Goal: Information Seeking & Learning: Check status

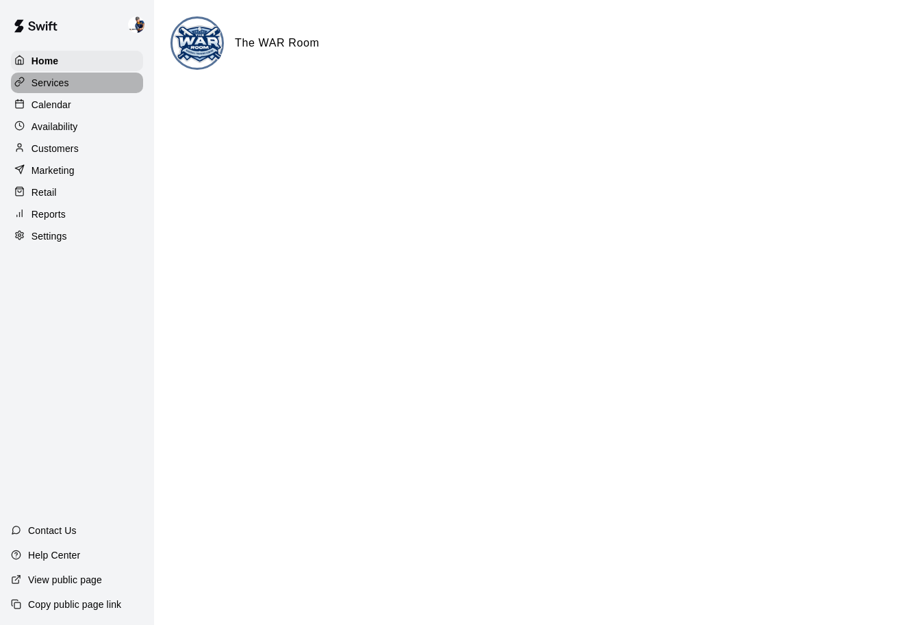
click at [64, 86] on p "Services" at bounding box center [50, 83] width 38 height 14
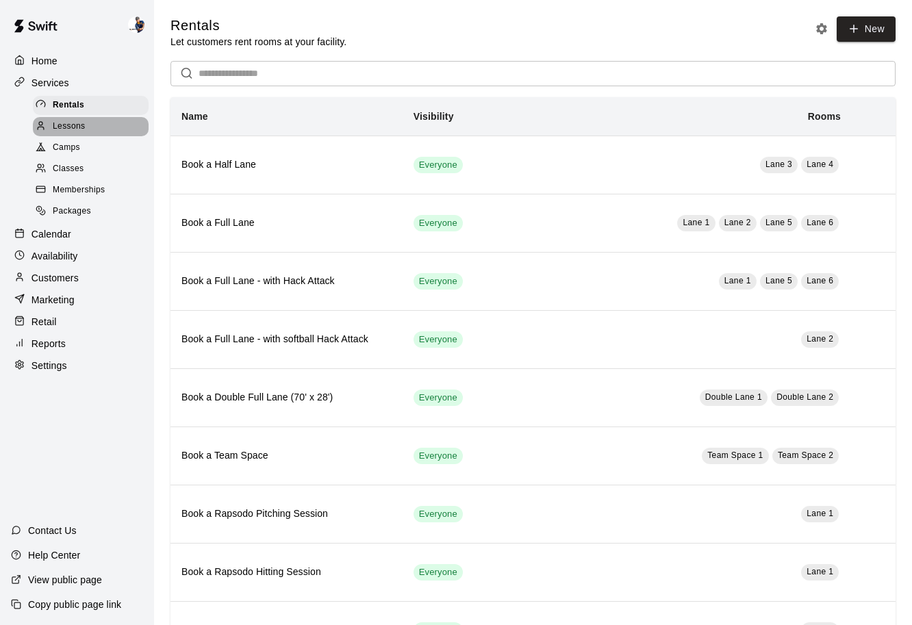
click at [72, 129] on span "Lessons" at bounding box center [69, 127] width 33 height 14
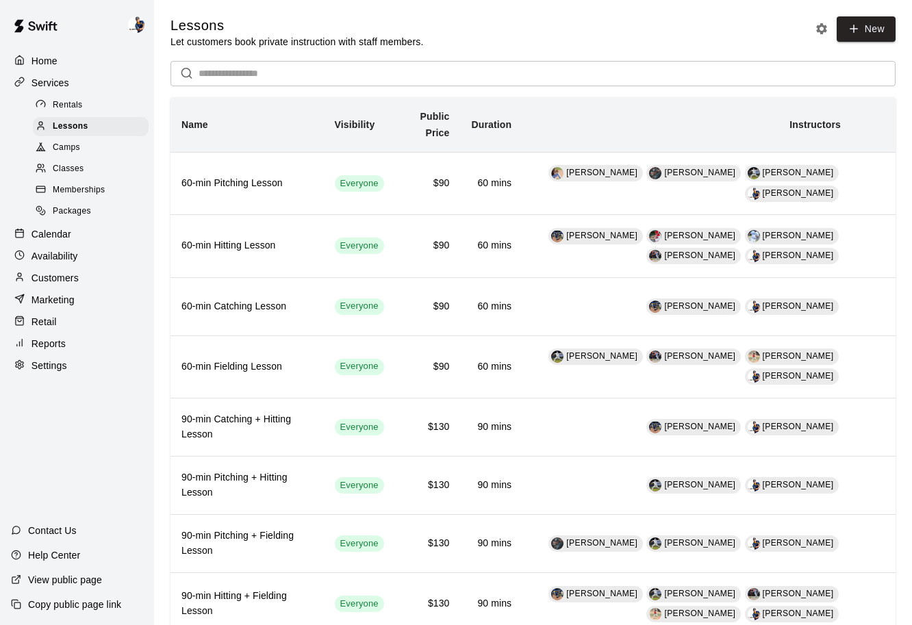
click at [94, 149] on div "Camps" at bounding box center [91, 147] width 116 height 19
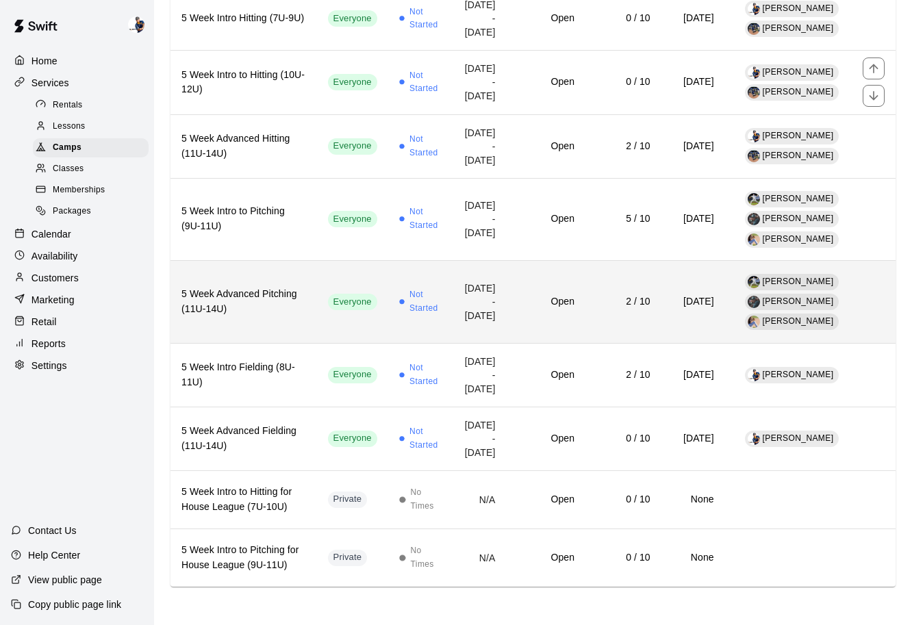
scroll to position [1034, 0]
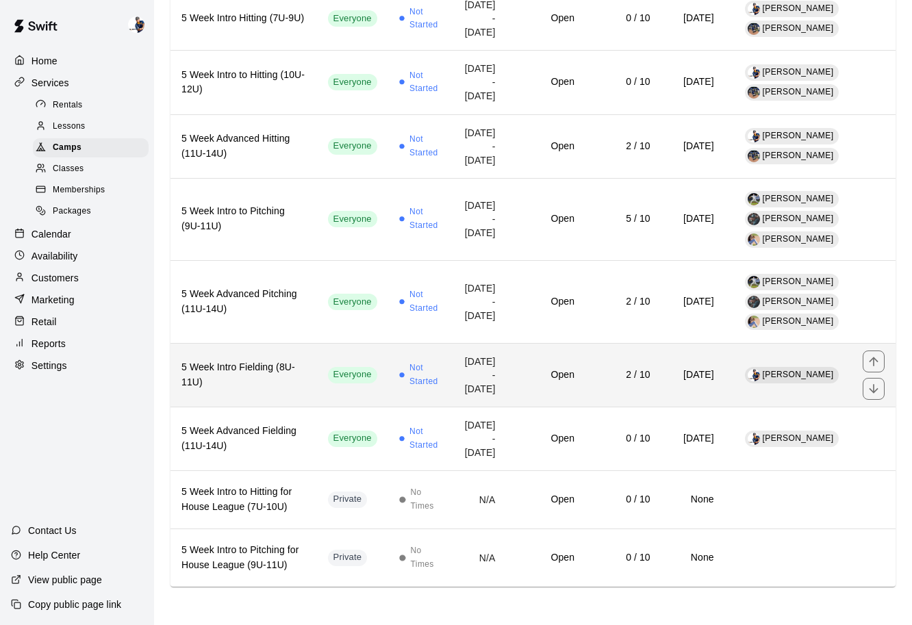
click at [337, 367] on td "Everyone" at bounding box center [352, 375] width 71 height 64
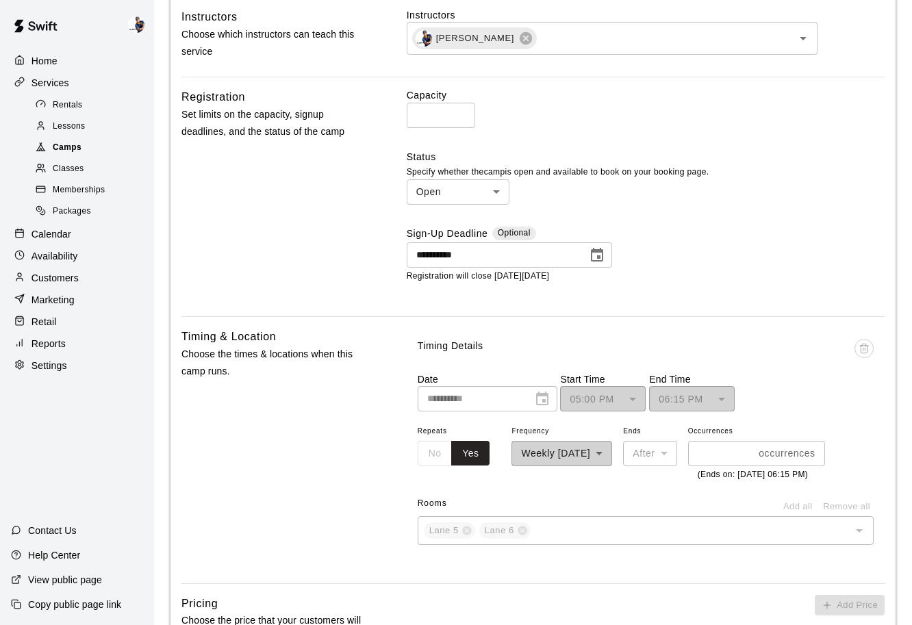
scroll to position [481, 0]
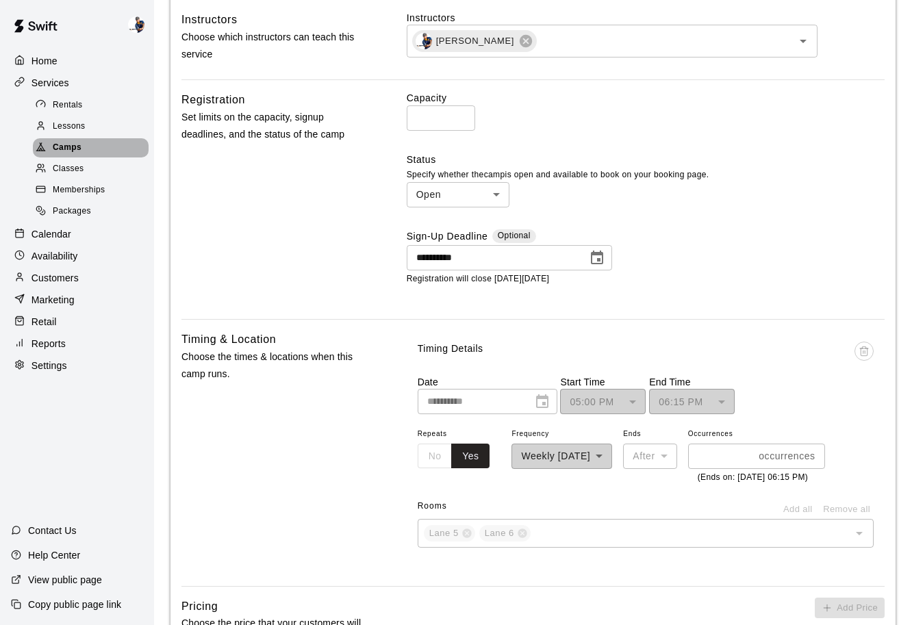
click at [72, 149] on span "Camps" at bounding box center [67, 148] width 29 height 14
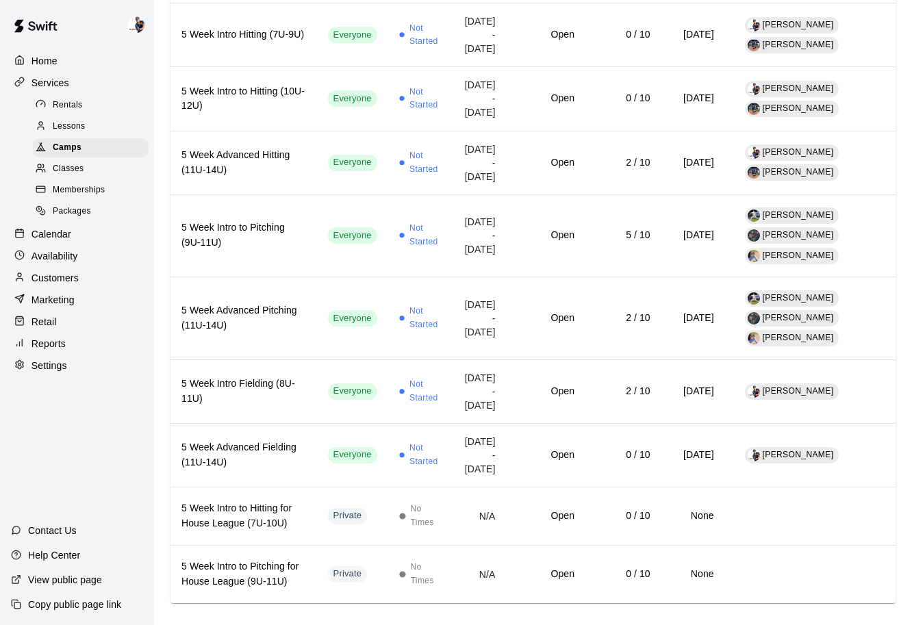
scroll to position [1034, 0]
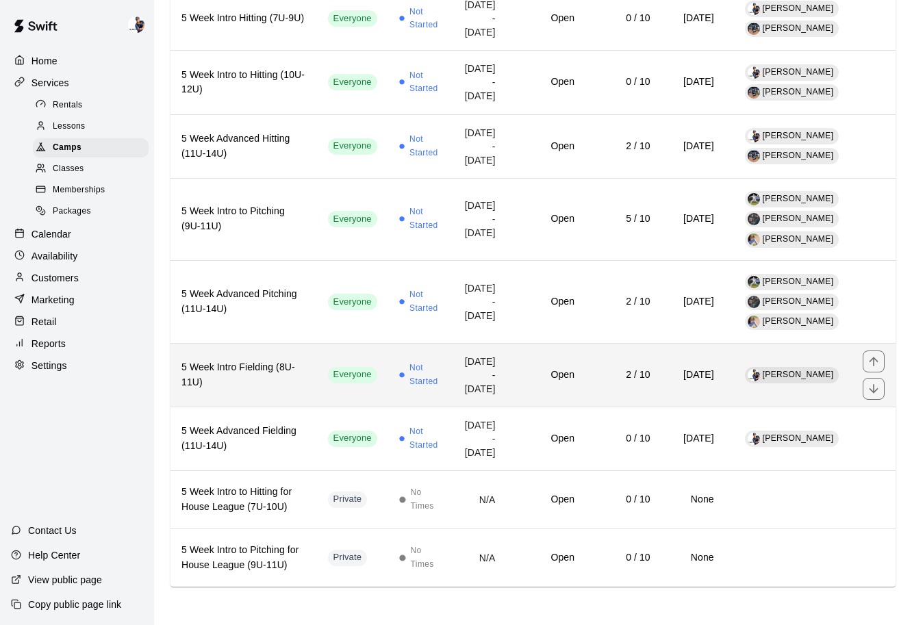
click at [388, 365] on td "Not Started" at bounding box center [420, 375] width 64 height 64
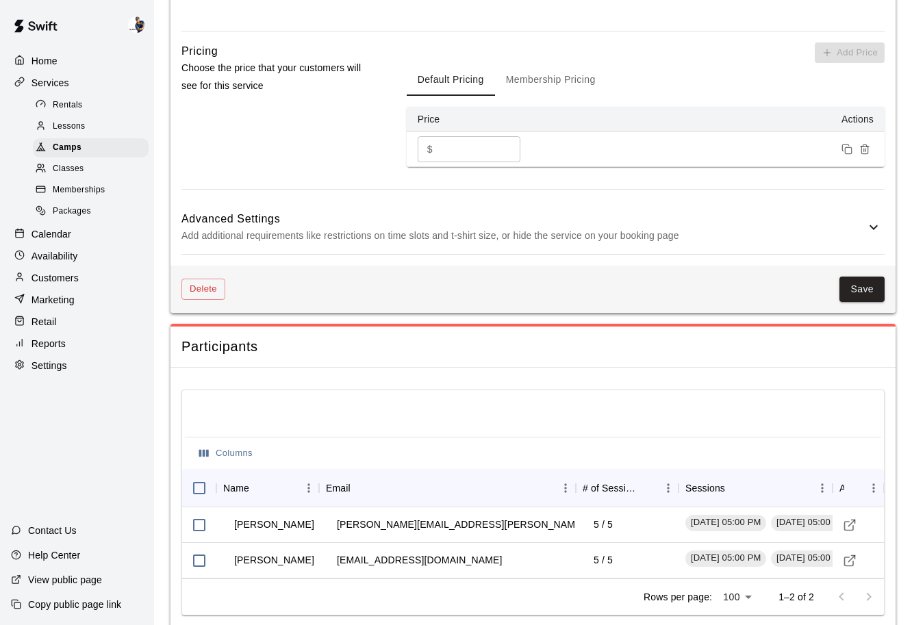
scroll to position [1125, 0]
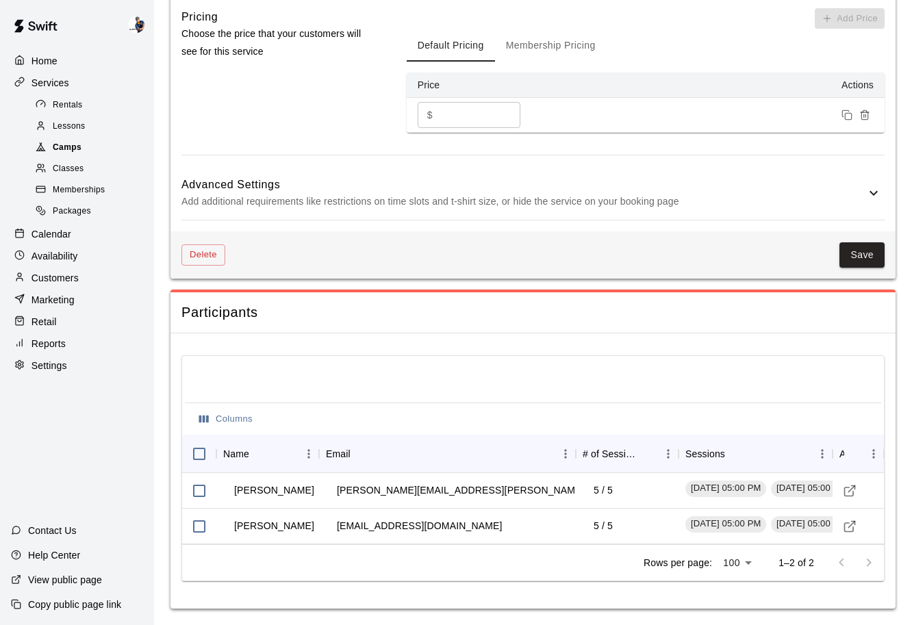
click at [63, 150] on span "Camps" at bounding box center [67, 148] width 29 height 14
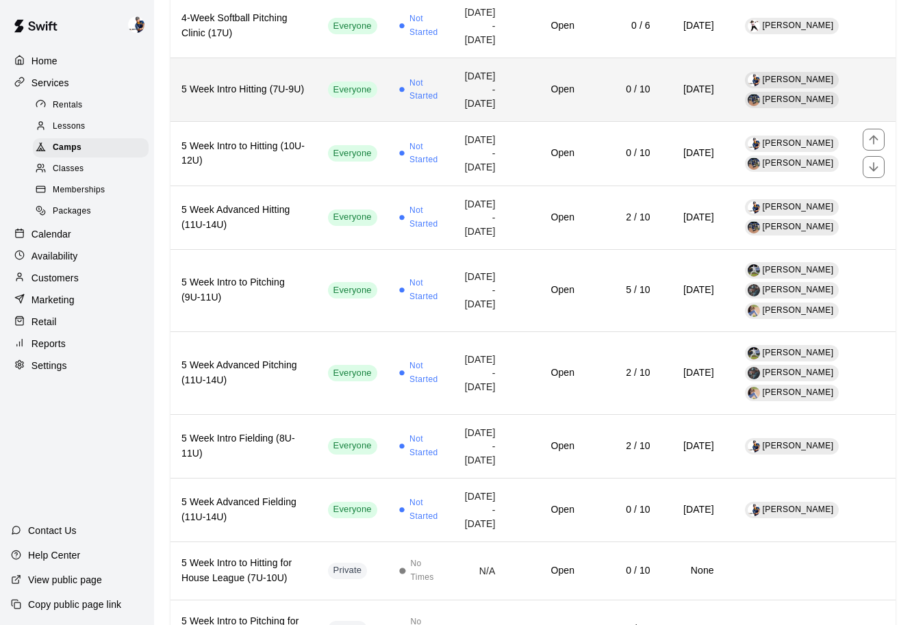
scroll to position [742, 0]
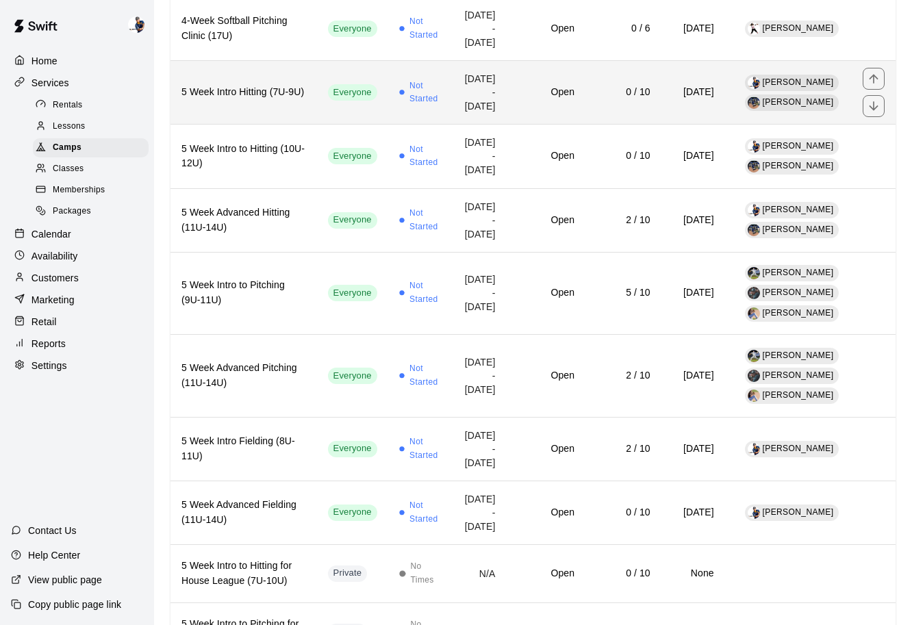
click at [336, 125] on td "Everyone" at bounding box center [352, 93] width 71 height 64
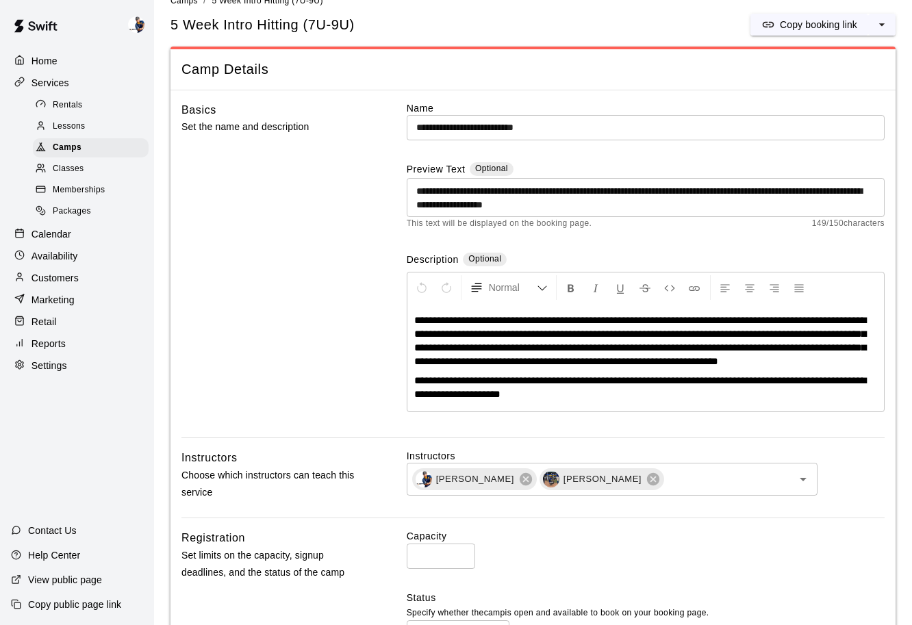
scroll to position [29, 0]
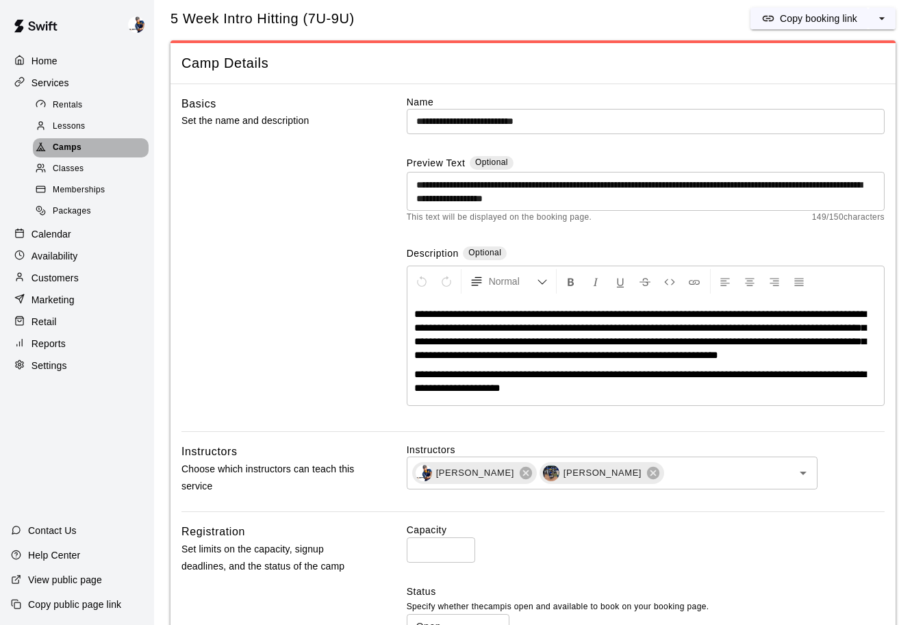
click at [86, 142] on div "Camps" at bounding box center [91, 147] width 116 height 19
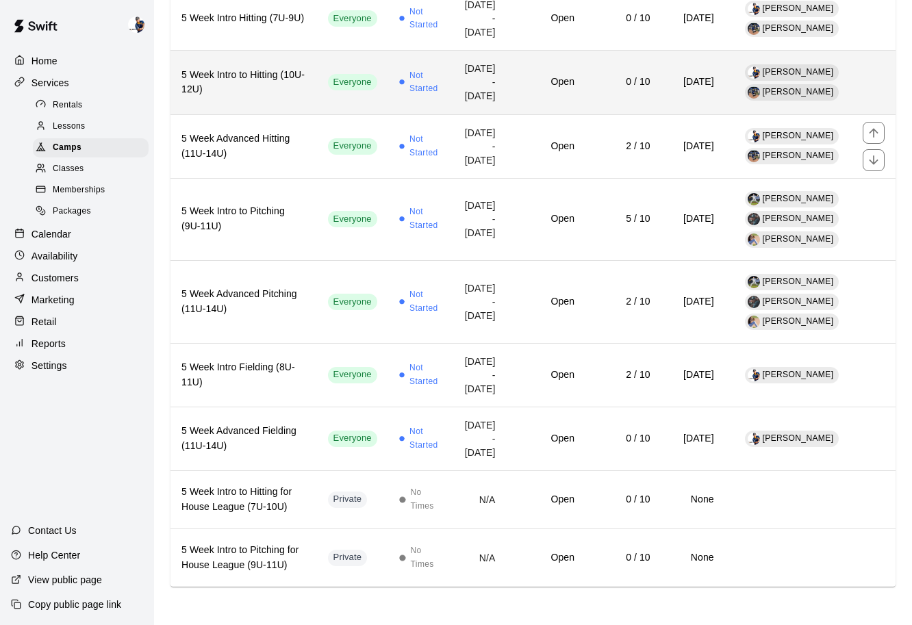
scroll to position [1034, 0]
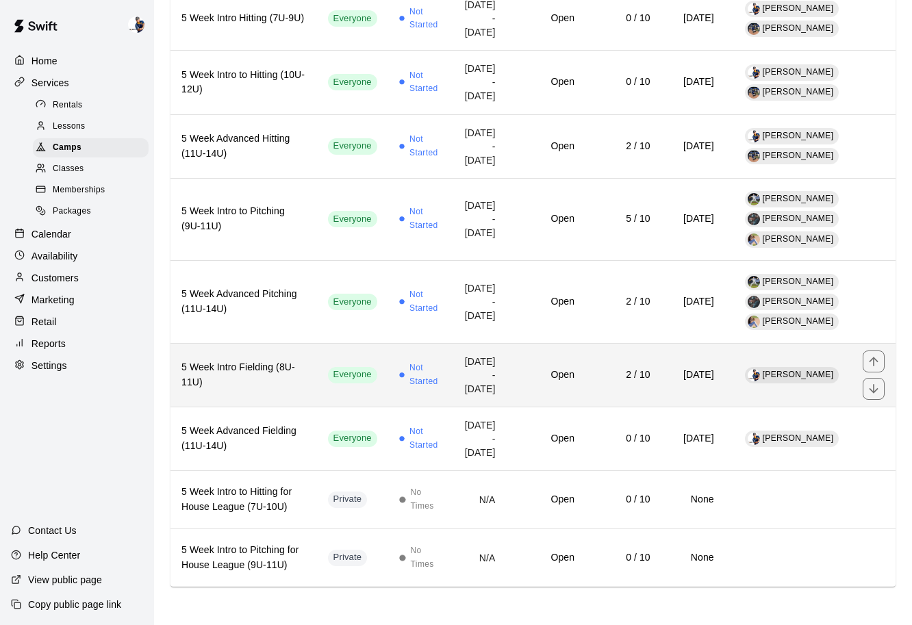
click at [522, 353] on td "Open" at bounding box center [546, 375] width 79 height 64
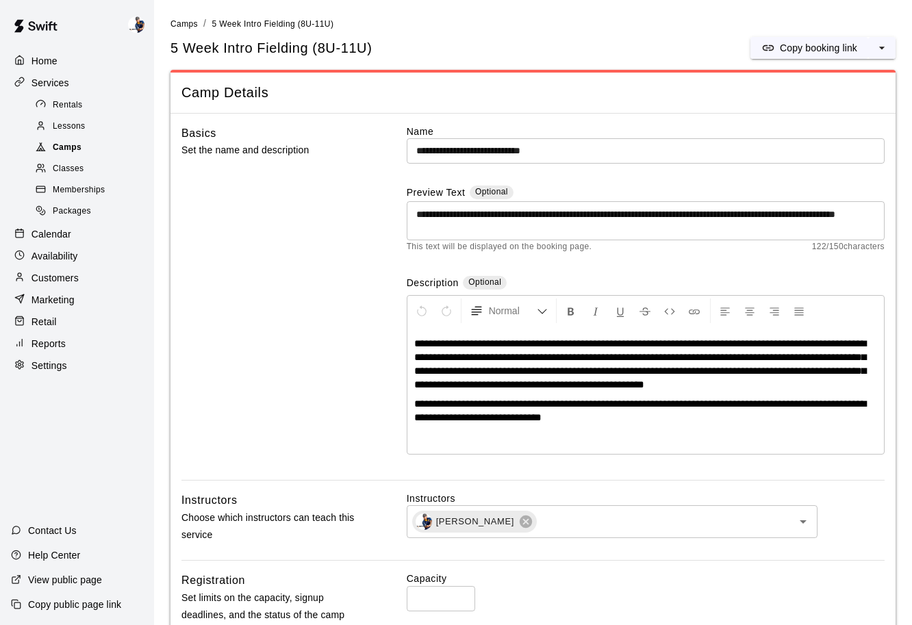
click at [99, 149] on div "Camps" at bounding box center [91, 147] width 116 height 19
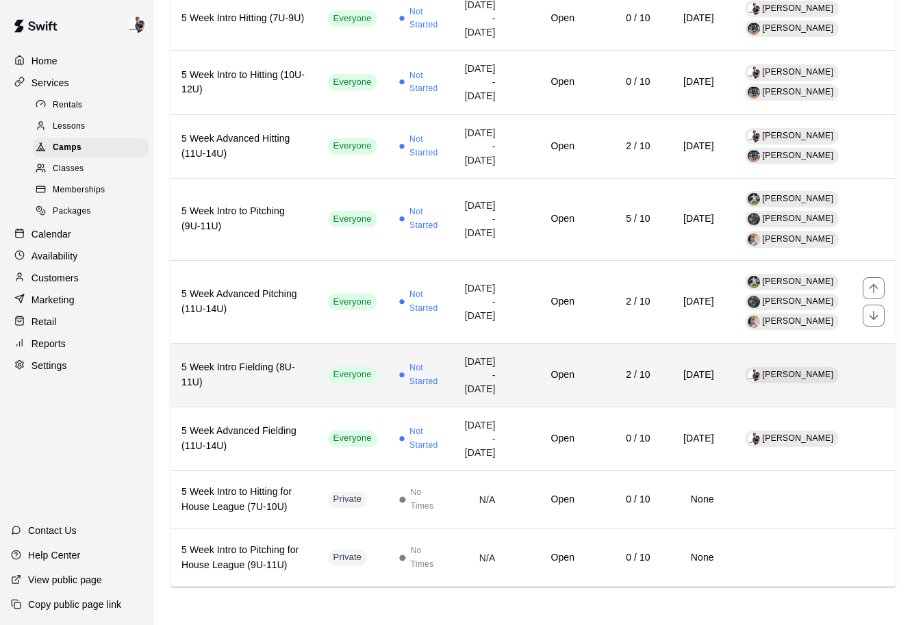
scroll to position [1034, 0]
click at [544, 357] on td "Open" at bounding box center [546, 375] width 79 height 64
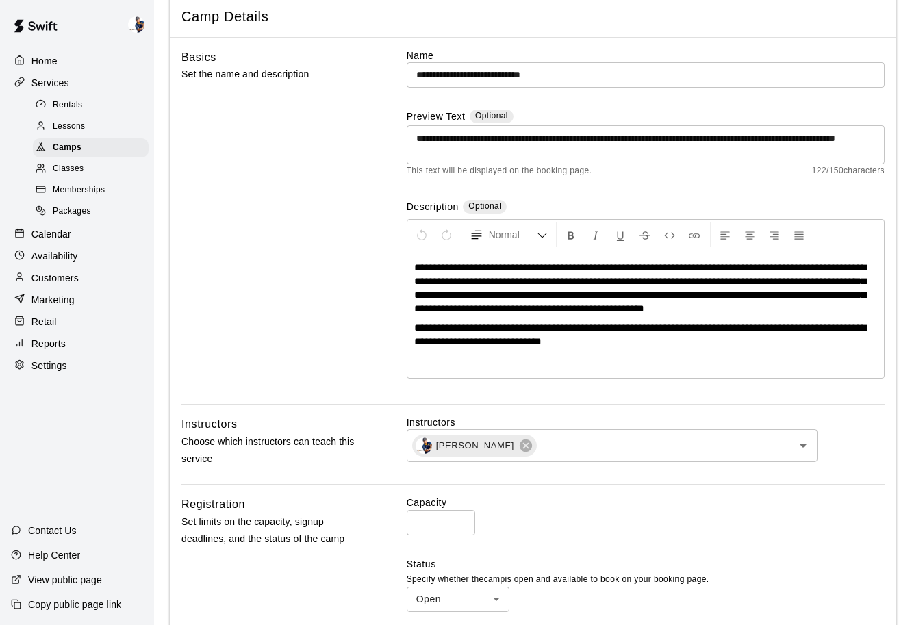
scroll to position [78, 0]
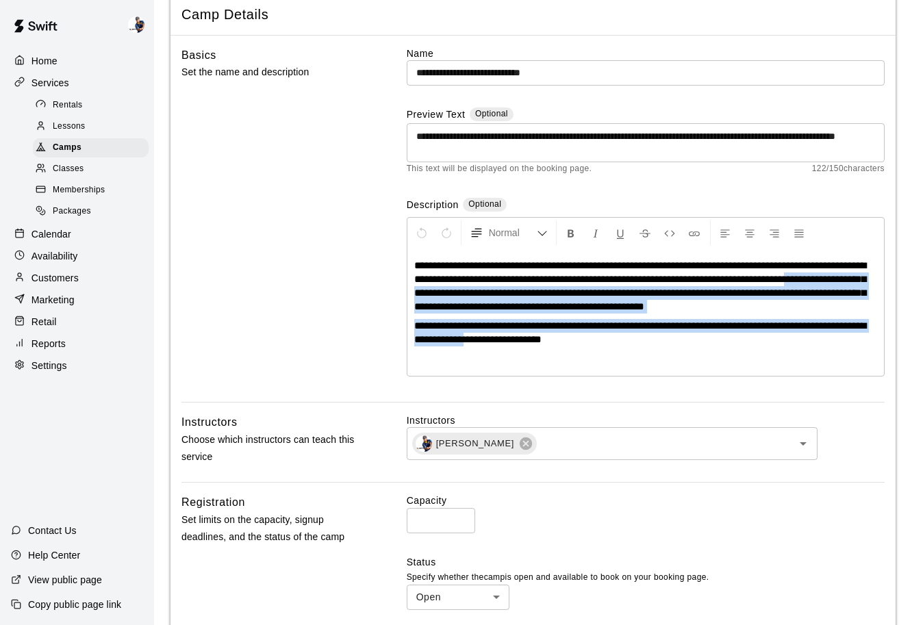
drag, startPoint x: 493, startPoint y: 346, endPoint x: 337, endPoint y: 272, distance: 172.7
click at [337, 272] on div "**********" at bounding box center [532, 225] width 703 height 356
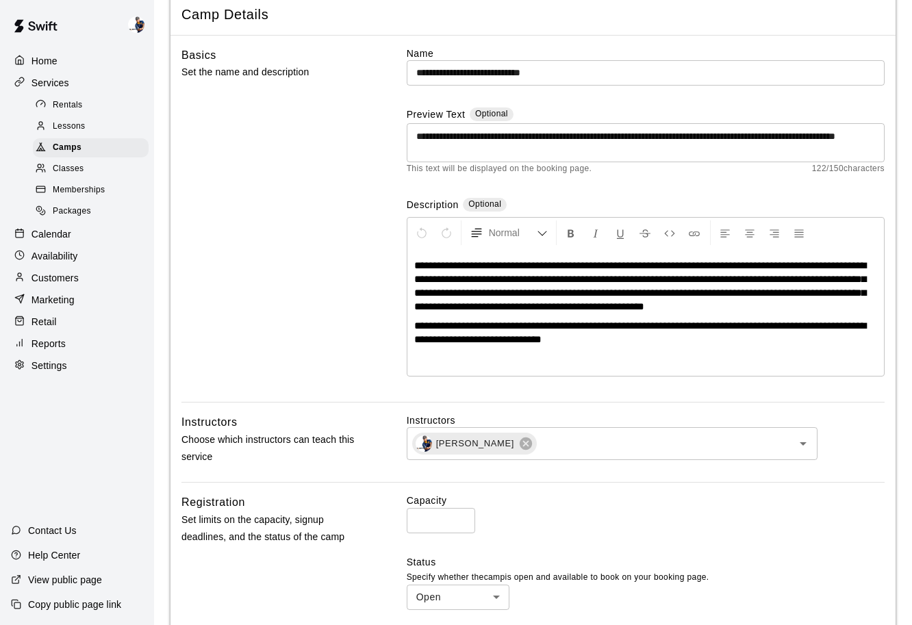
click at [341, 276] on div "Basics Set the name and description" at bounding box center [272, 225] width 183 height 356
click at [117, 153] on div "Camps" at bounding box center [91, 147] width 116 height 19
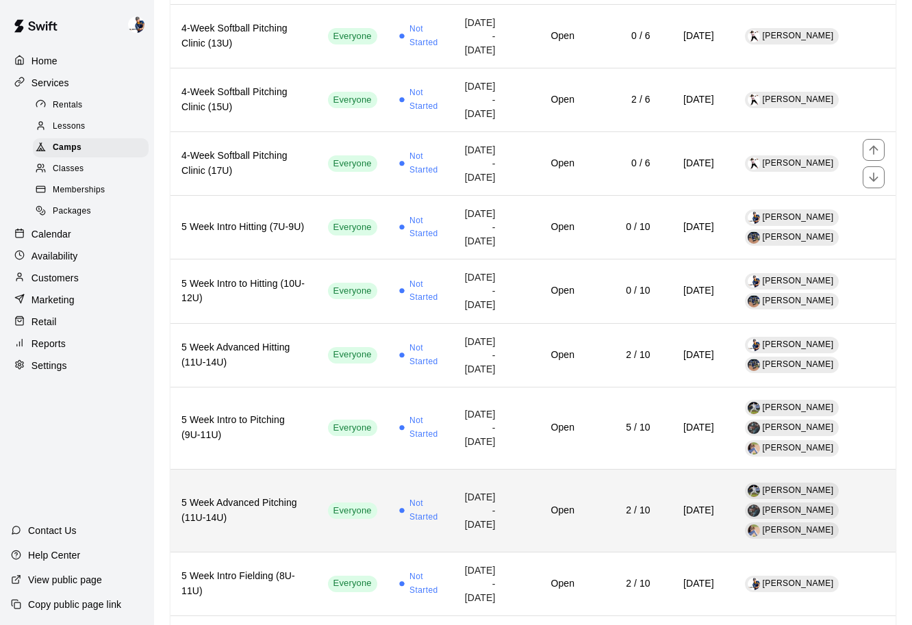
scroll to position [607, 0]
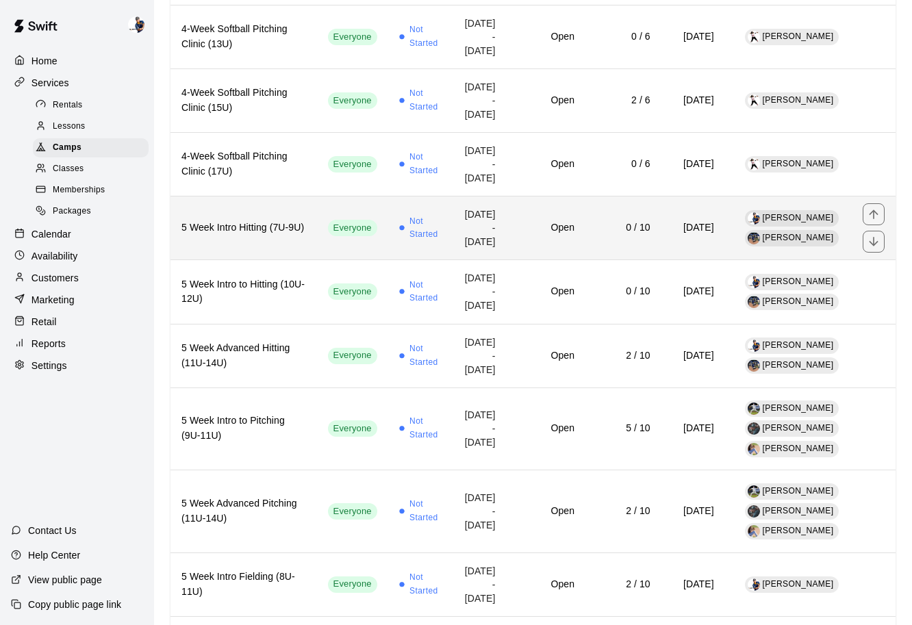
click at [409, 242] on span "Not Started" at bounding box center [424, 228] width 31 height 27
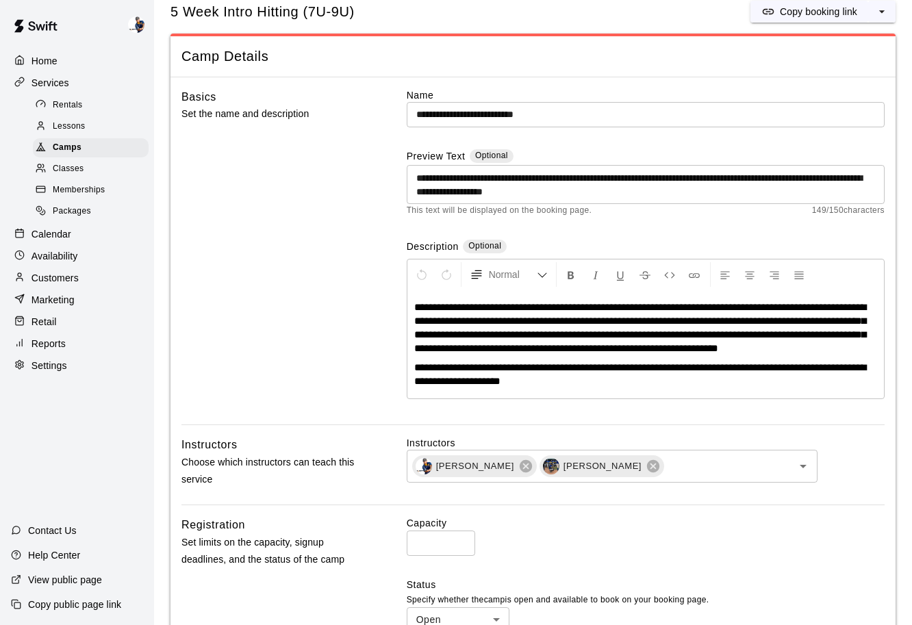
scroll to position [38, 0]
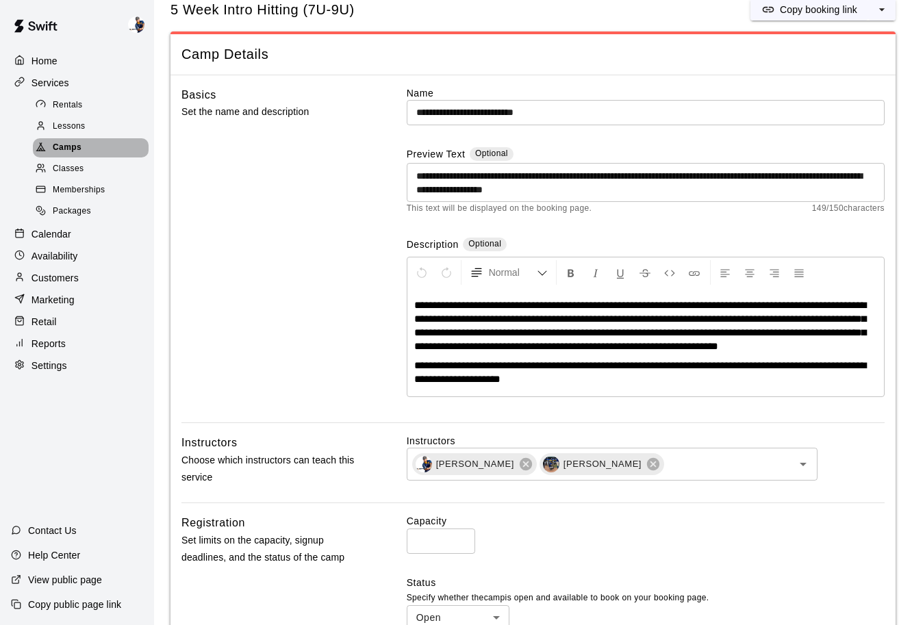
click at [105, 151] on div "Camps" at bounding box center [91, 147] width 116 height 19
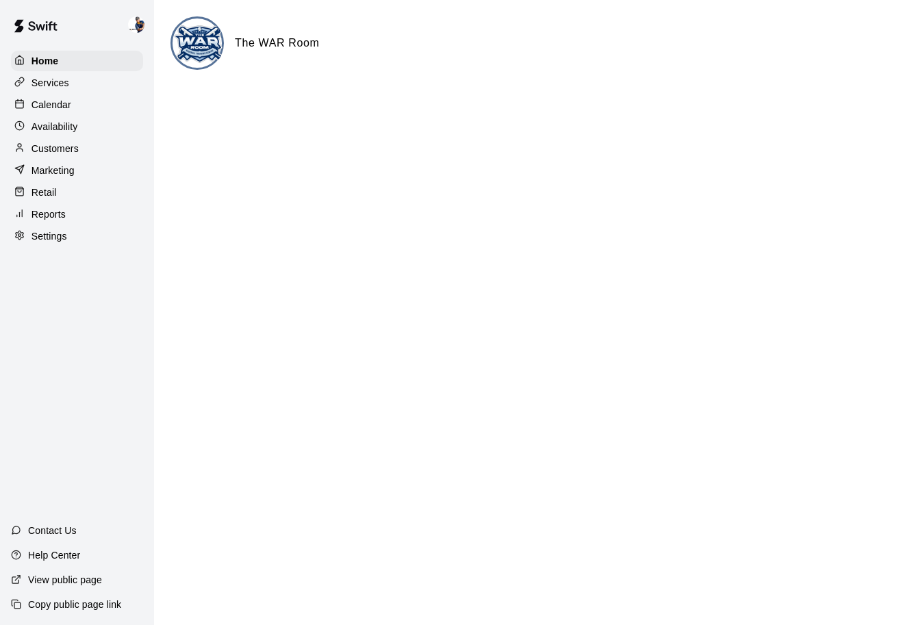
click at [66, 142] on p "Customers" at bounding box center [54, 149] width 47 height 14
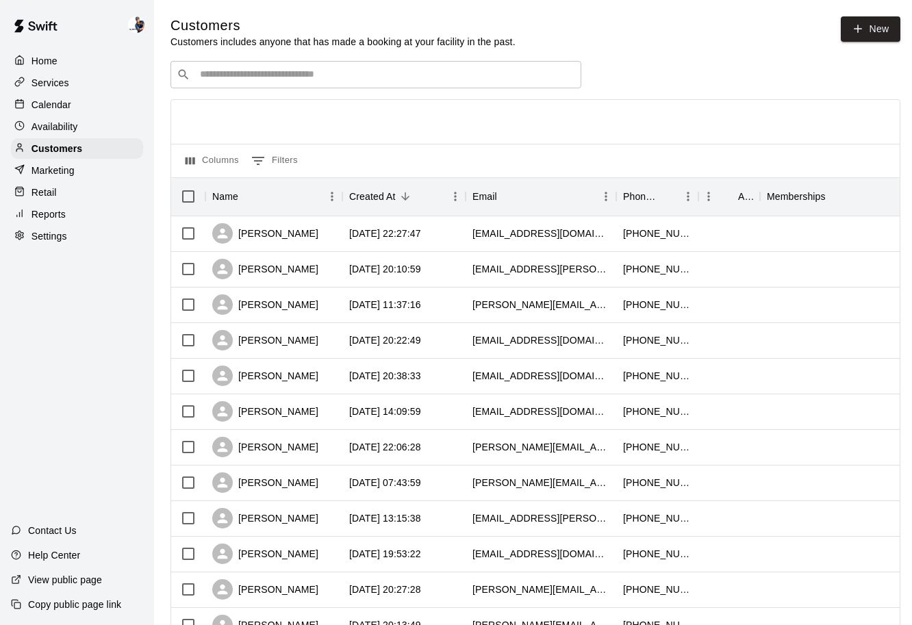
click at [73, 166] on p "Marketing" at bounding box center [52, 171] width 43 height 14
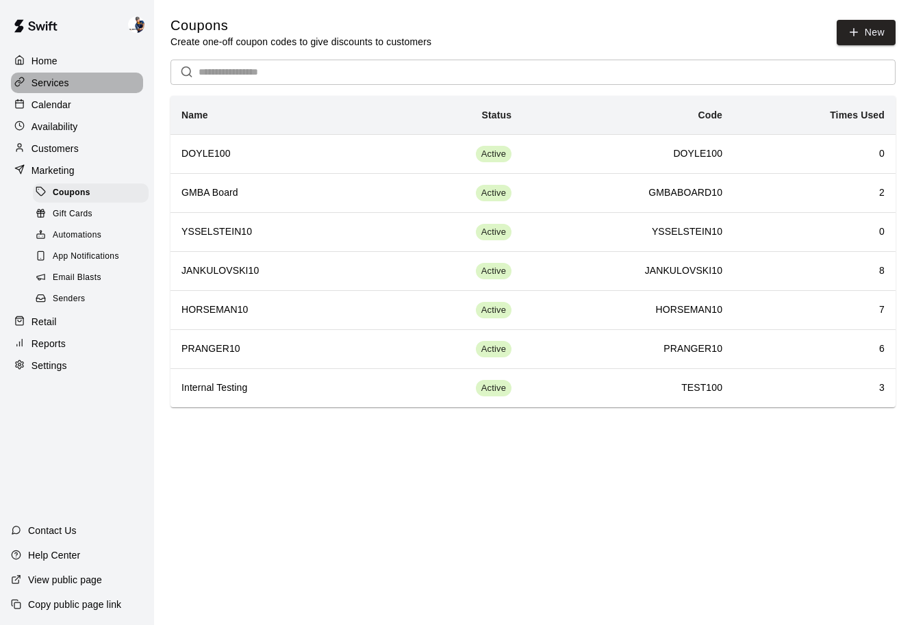
click at [58, 90] on div "Services" at bounding box center [77, 83] width 132 height 21
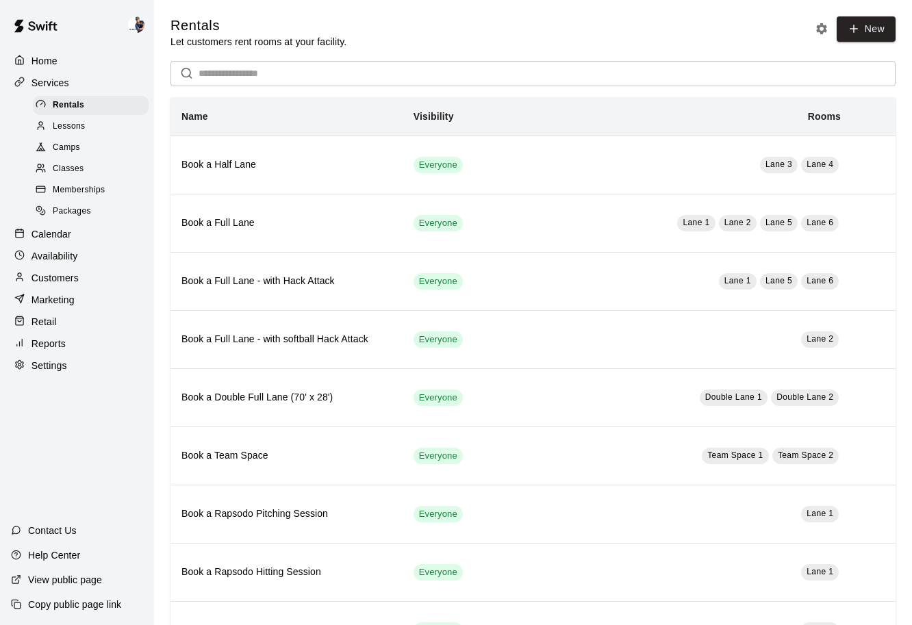
click at [77, 212] on span "Packages" at bounding box center [72, 212] width 38 height 14
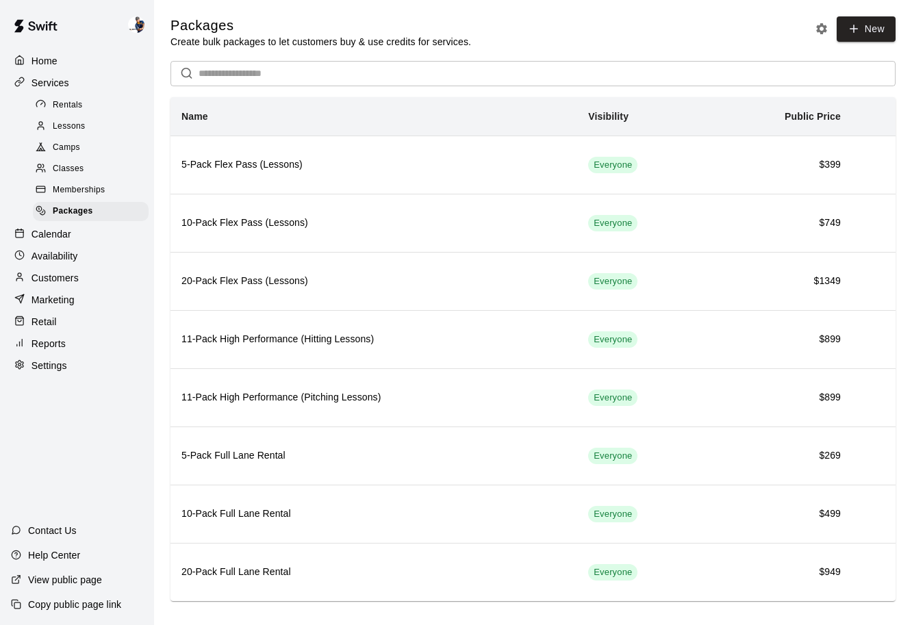
click at [99, 150] on div "Camps" at bounding box center [91, 147] width 116 height 19
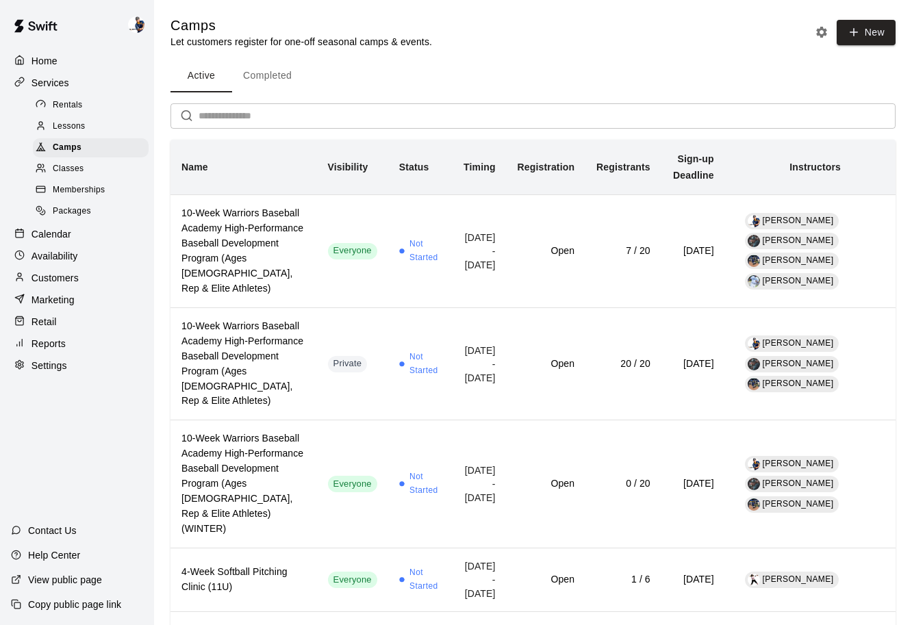
click at [95, 129] on div "Lessons" at bounding box center [91, 126] width 116 height 19
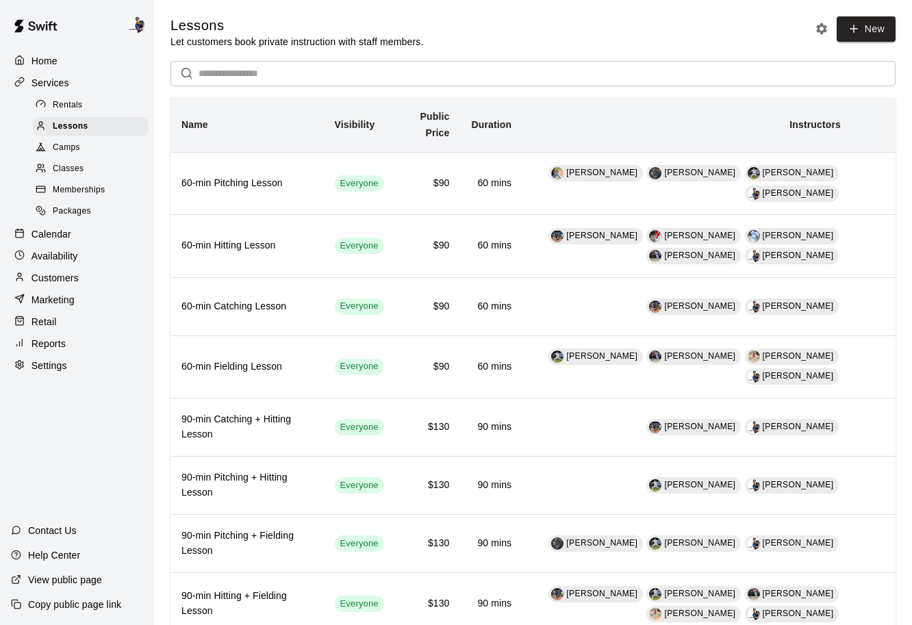
click at [96, 143] on div "Camps" at bounding box center [91, 147] width 116 height 19
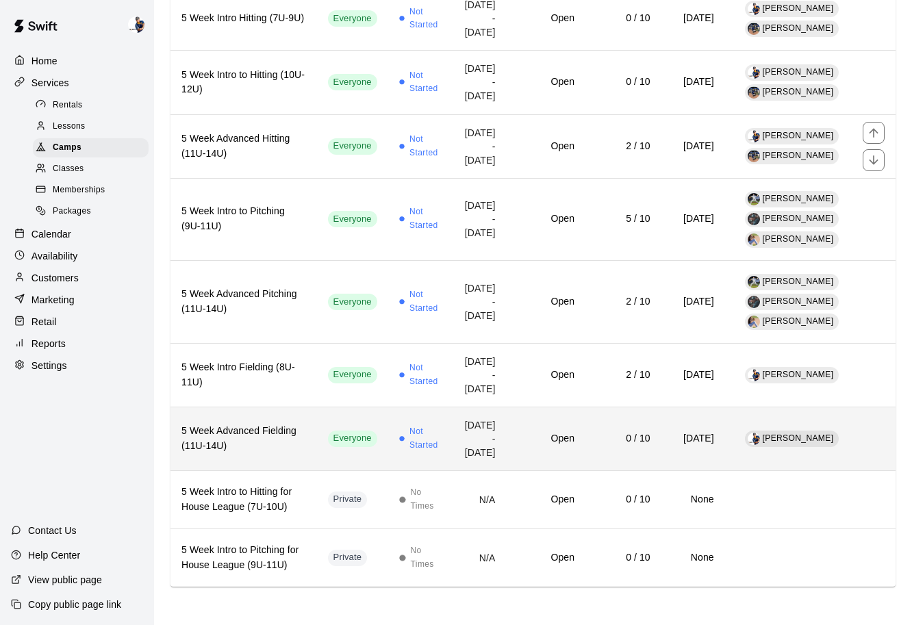
scroll to position [1034, 0]
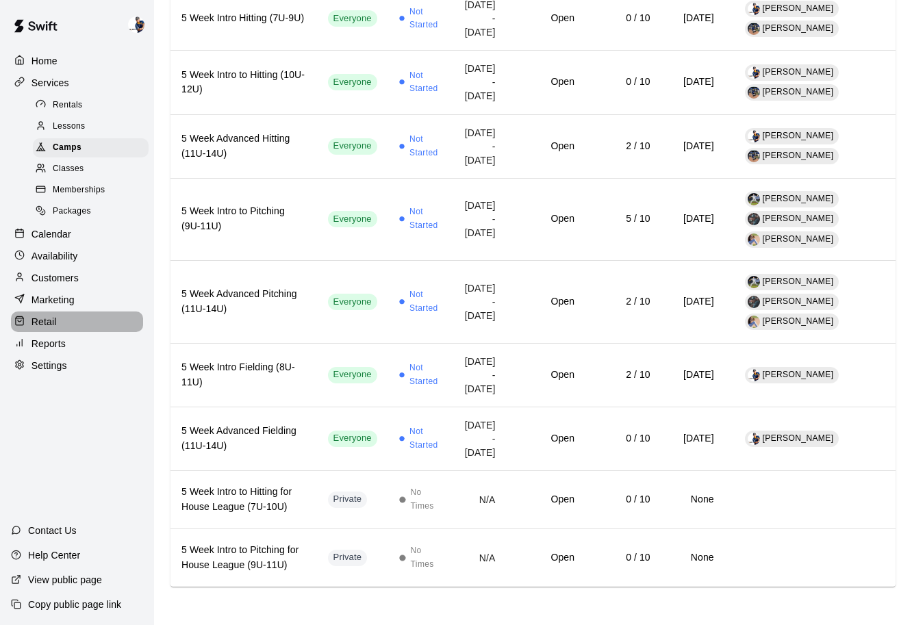
click at [73, 325] on div "Retail" at bounding box center [77, 322] width 132 height 21
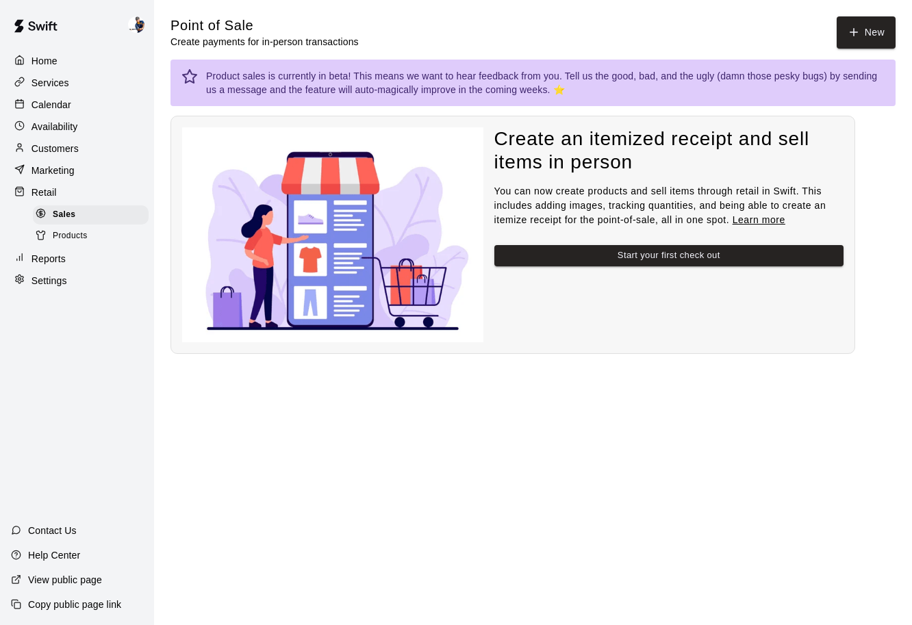
click at [81, 169] on div "Marketing" at bounding box center [77, 170] width 132 height 21
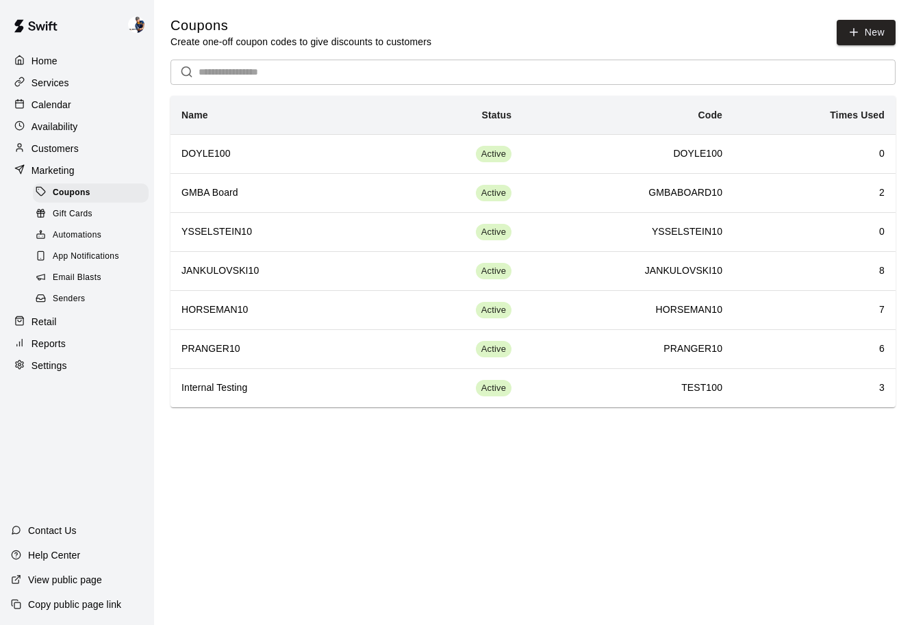
click at [69, 145] on p "Customers" at bounding box center [54, 149] width 47 height 14
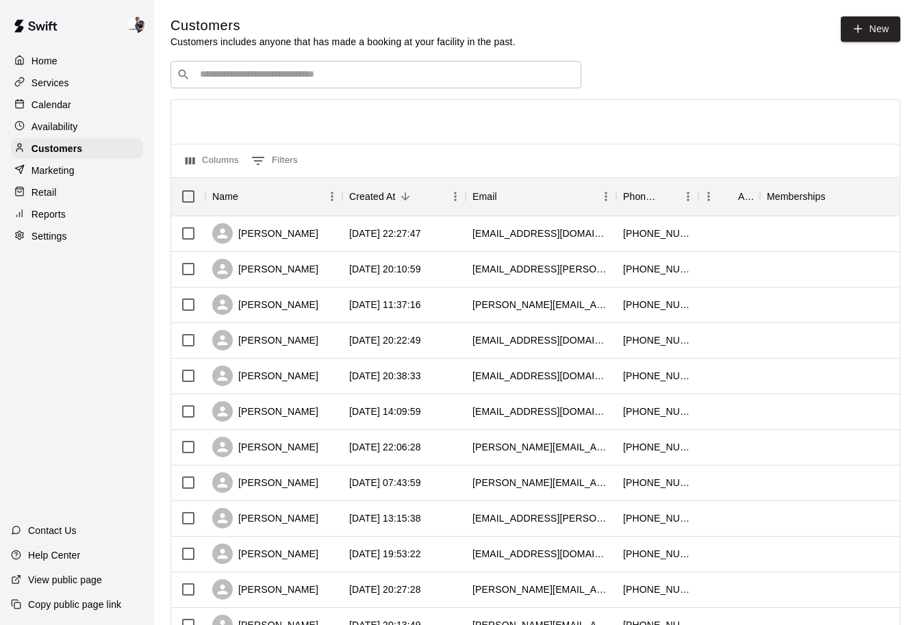
click at [68, 207] on div "Reports" at bounding box center [77, 214] width 132 height 21
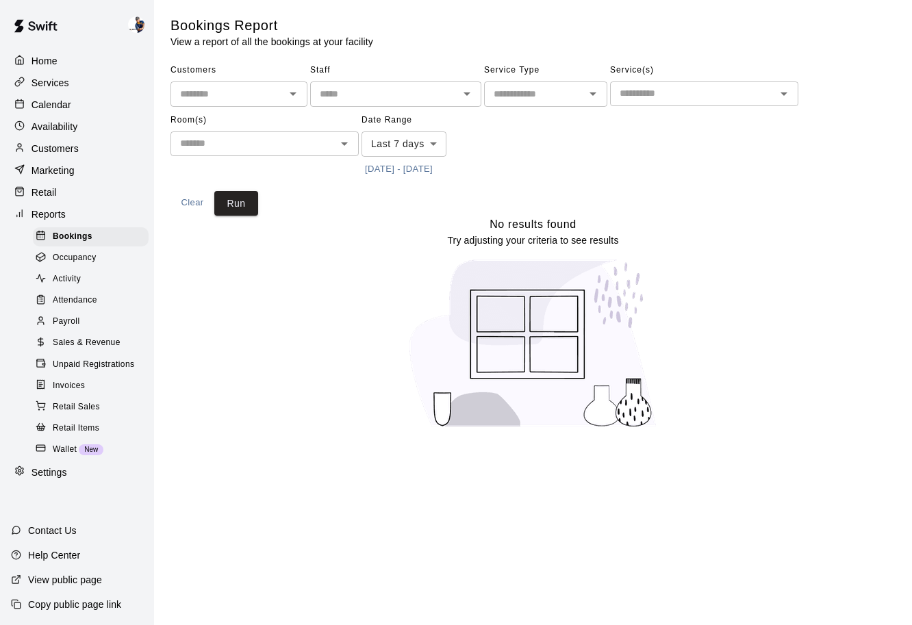
click at [68, 346] on span "Sales & Revenue" at bounding box center [87, 343] width 68 height 14
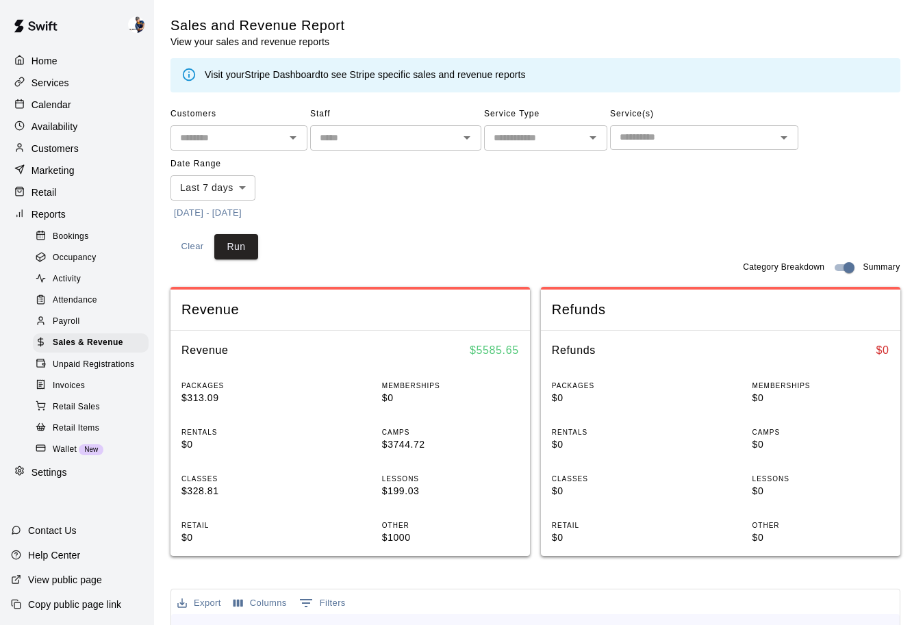
click at [245, 194] on body "Home Services Calendar Availability Customers Marketing Retail Reports Bookings…" at bounding box center [456, 537] width 912 height 1074
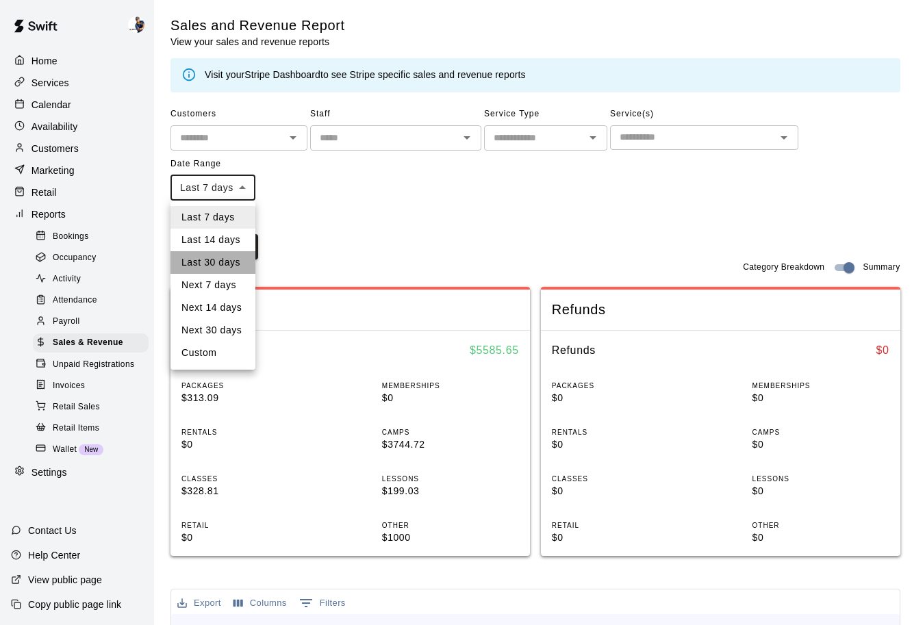
click at [227, 262] on li "Last 30 days" at bounding box center [212, 262] width 85 height 23
type input "*****"
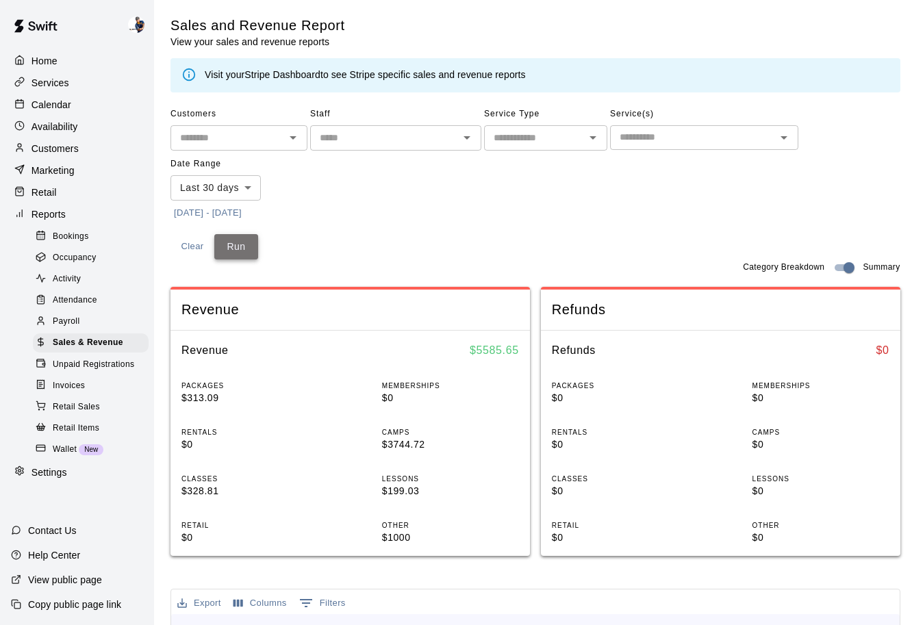
click at [241, 249] on button "Run" at bounding box center [236, 246] width 44 height 25
click at [60, 78] on p "Services" at bounding box center [50, 83] width 38 height 14
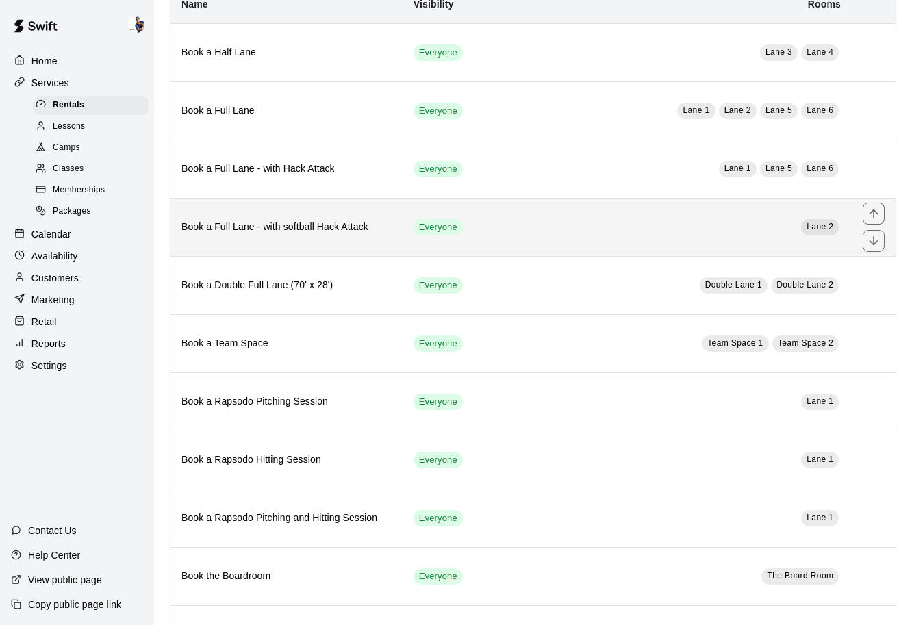
scroll to position [295, 0]
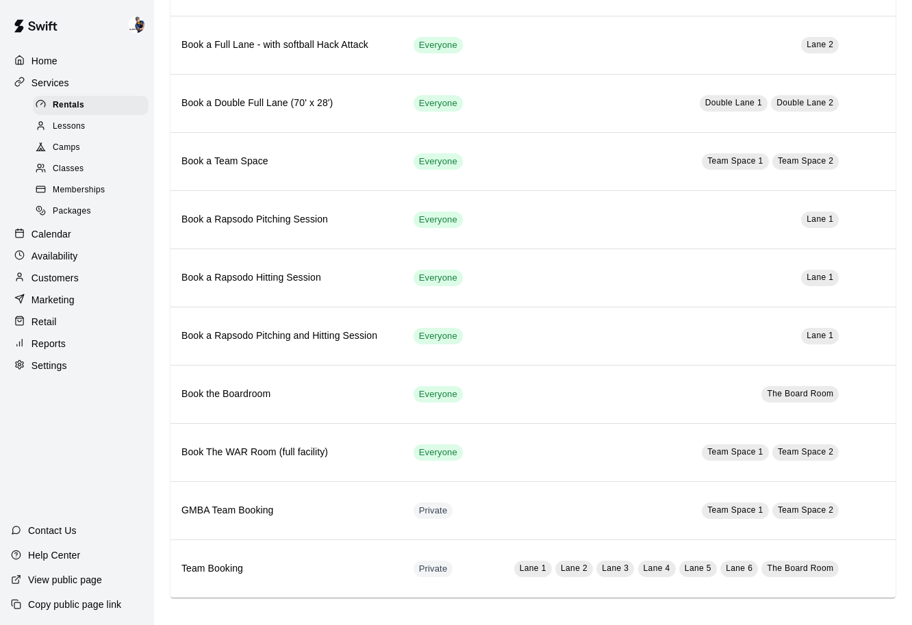
click at [86, 148] on div "Camps" at bounding box center [91, 147] width 116 height 19
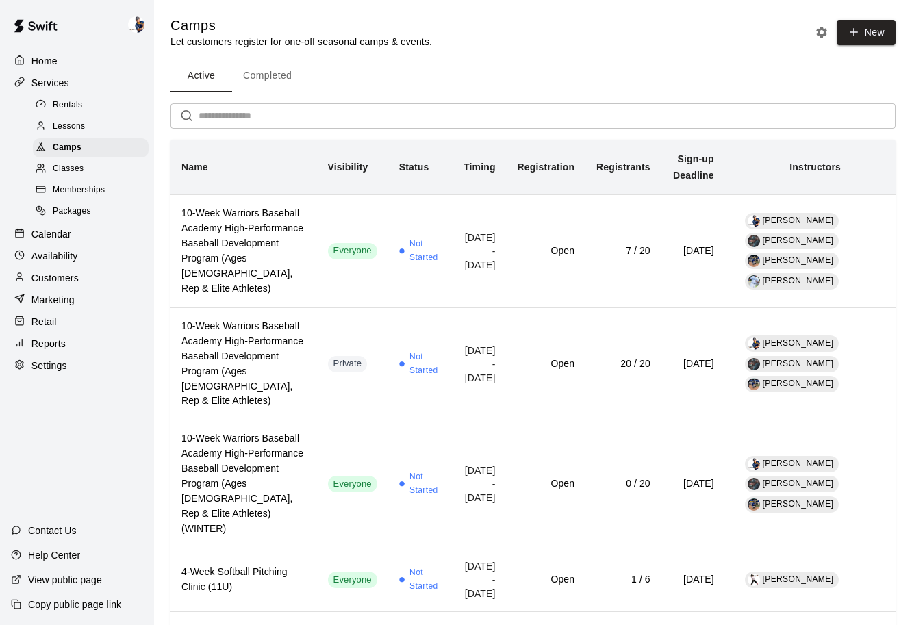
click at [79, 166] on span "Classes" at bounding box center [68, 169] width 31 height 14
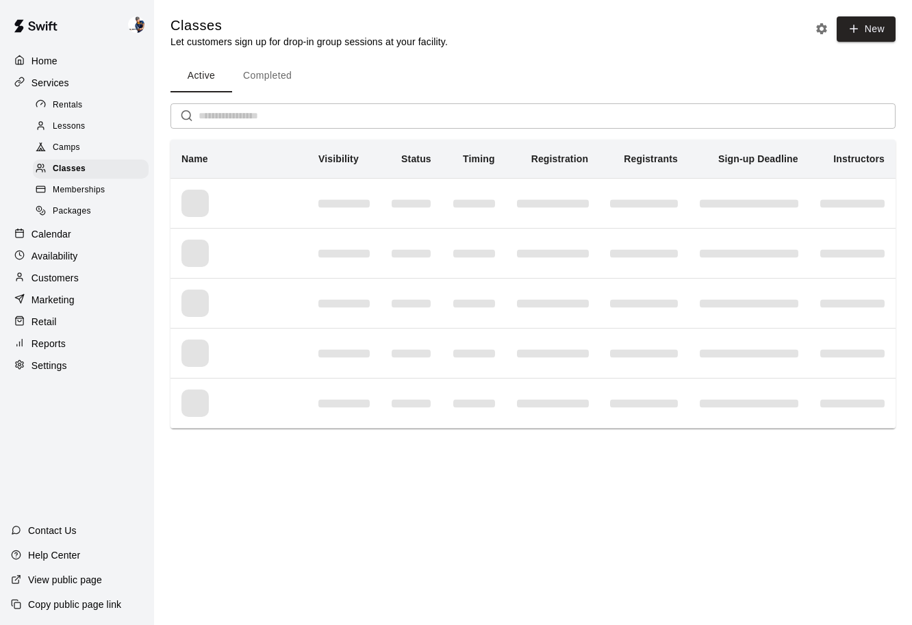
click at [77, 156] on div "Camps" at bounding box center [91, 147] width 116 height 19
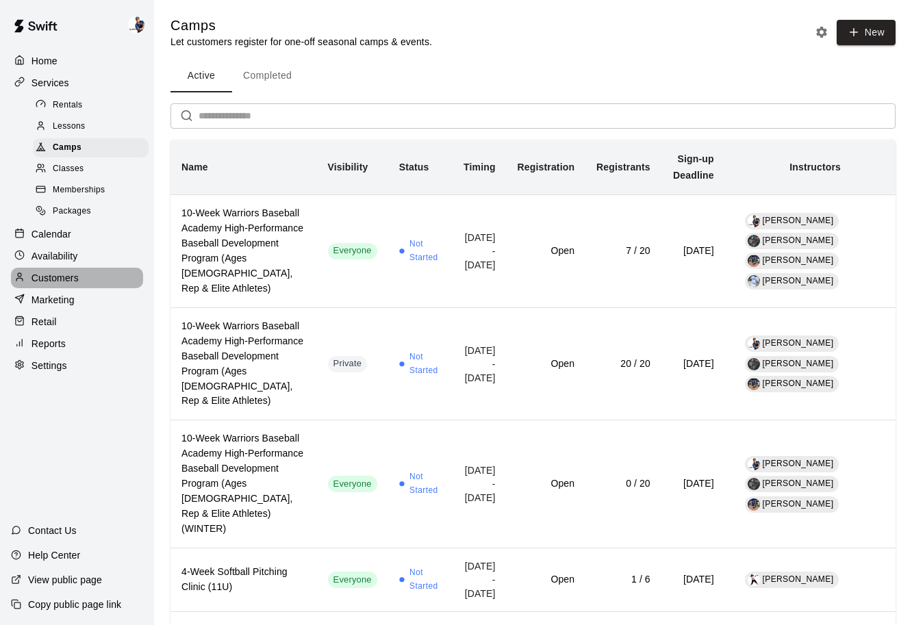
click at [68, 278] on p "Customers" at bounding box center [54, 278] width 47 height 14
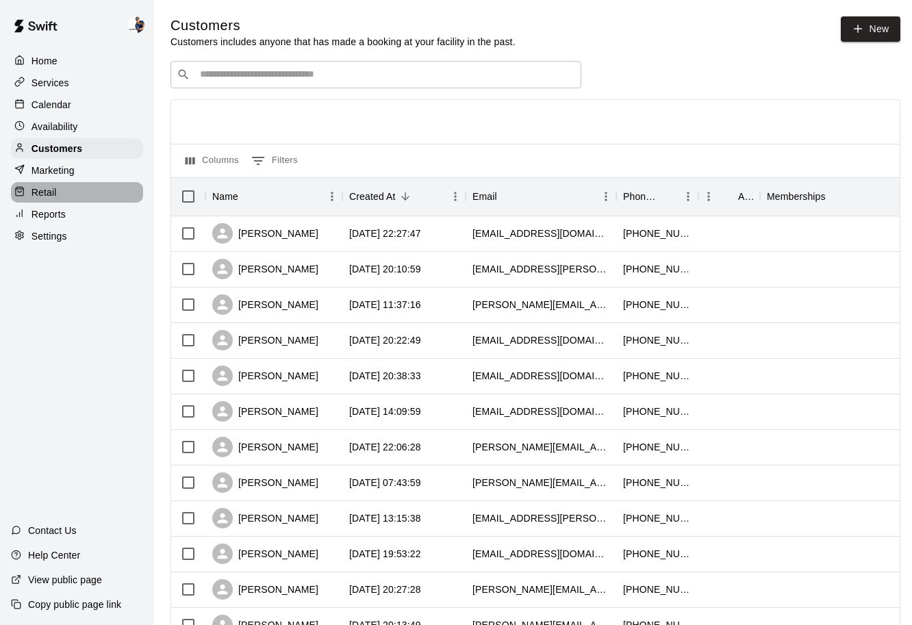
click at [60, 192] on div "Retail" at bounding box center [77, 192] width 132 height 21
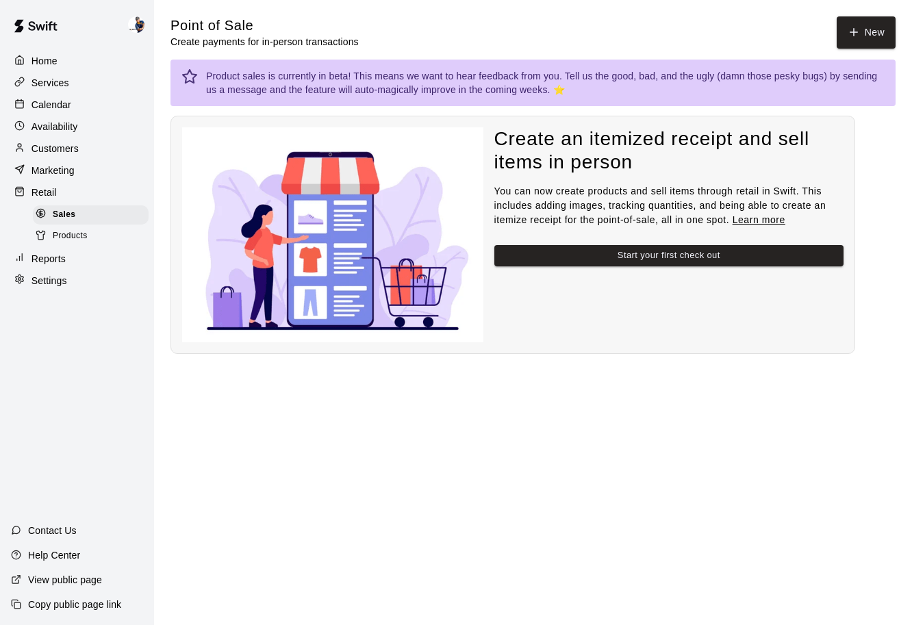
click at [62, 259] on p "Reports" at bounding box center [48, 259] width 34 height 14
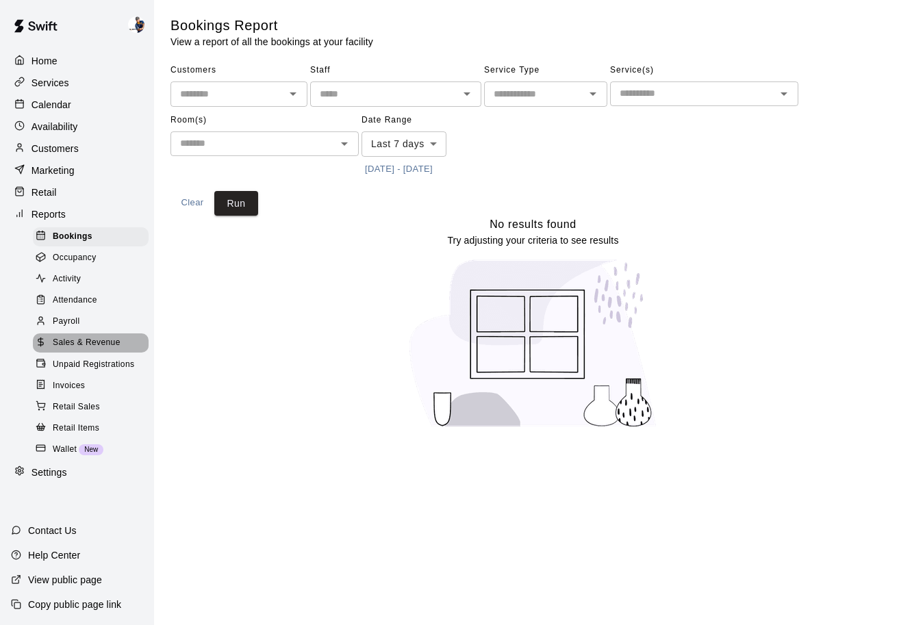
click at [86, 346] on span "Sales & Revenue" at bounding box center [87, 343] width 68 height 14
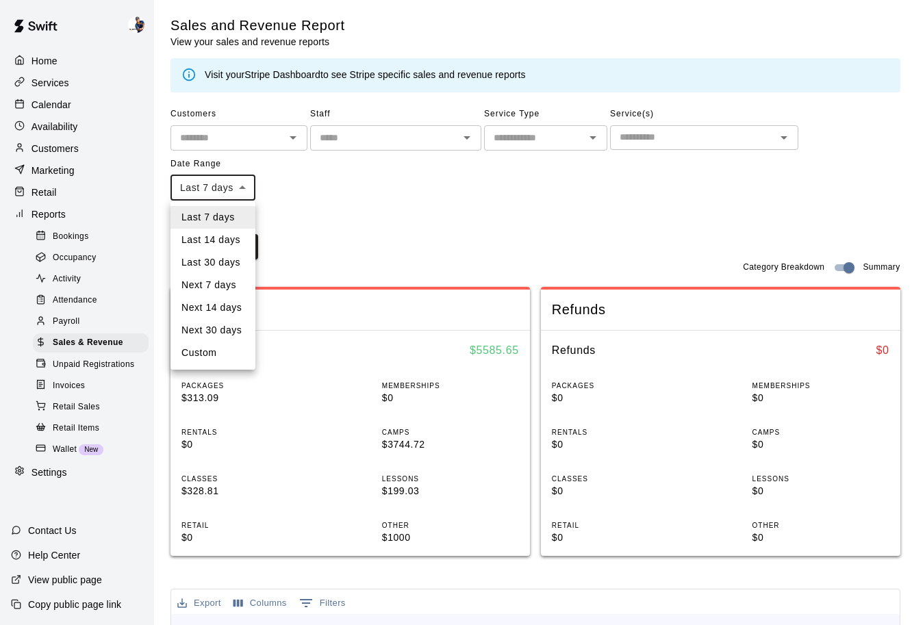
click at [242, 190] on body "Home Services Calendar Availability Customers Marketing Retail Reports Bookings…" at bounding box center [456, 537] width 912 height 1074
click at [216, 355] on li "Custom" at bounding box center [212, 353] width 85 height 23
type input "******"
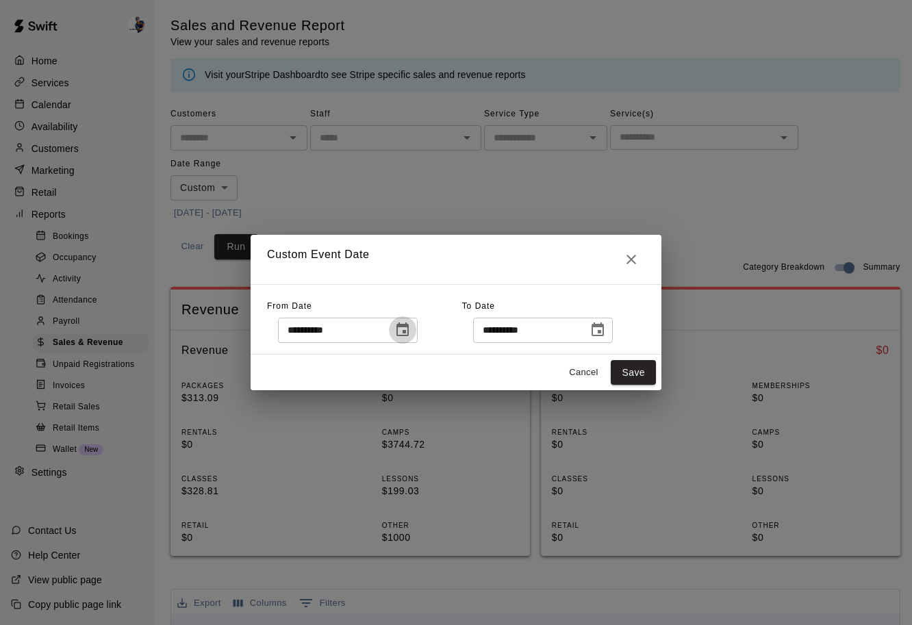
click at [407, 332] on icon "Choose date, selected date is Sep 12, 2025" at bounding box center [402, 329] width 12 height 14
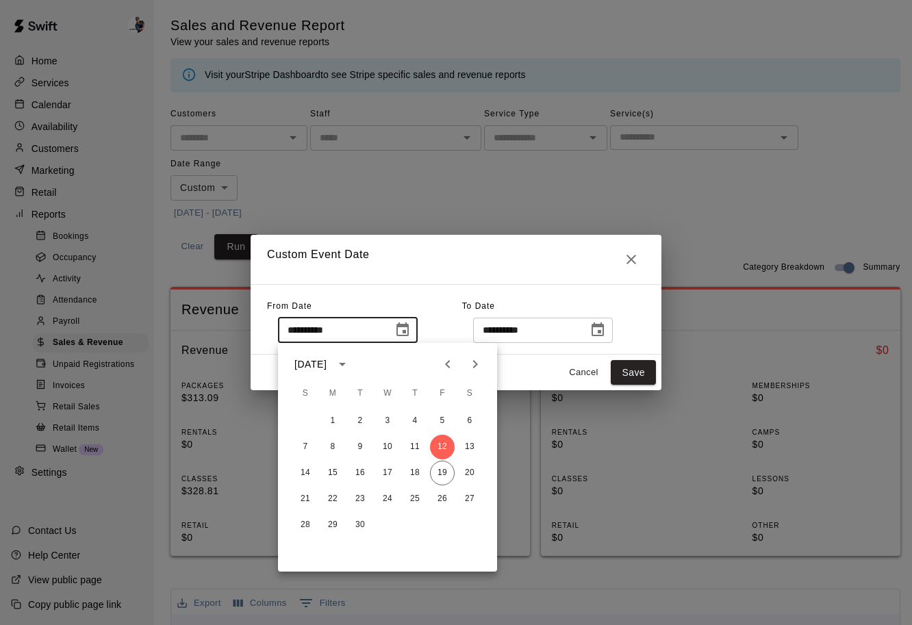
click at [464, 294] on div "**********" at bounding box center [456, 319] width 411 height 71
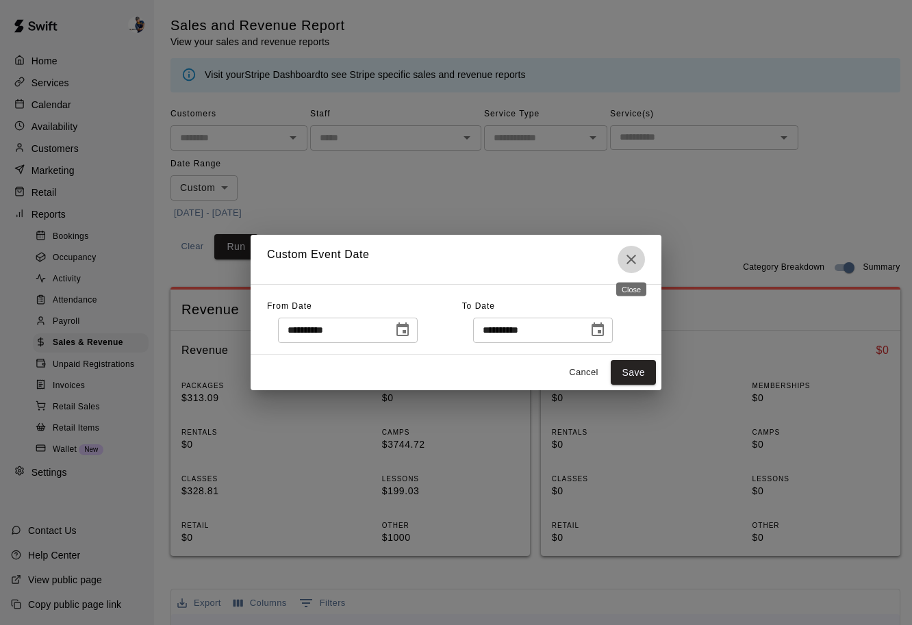
click at [627, 264] on icon "Close" at bounding box center [631, 259] width 16 height 16
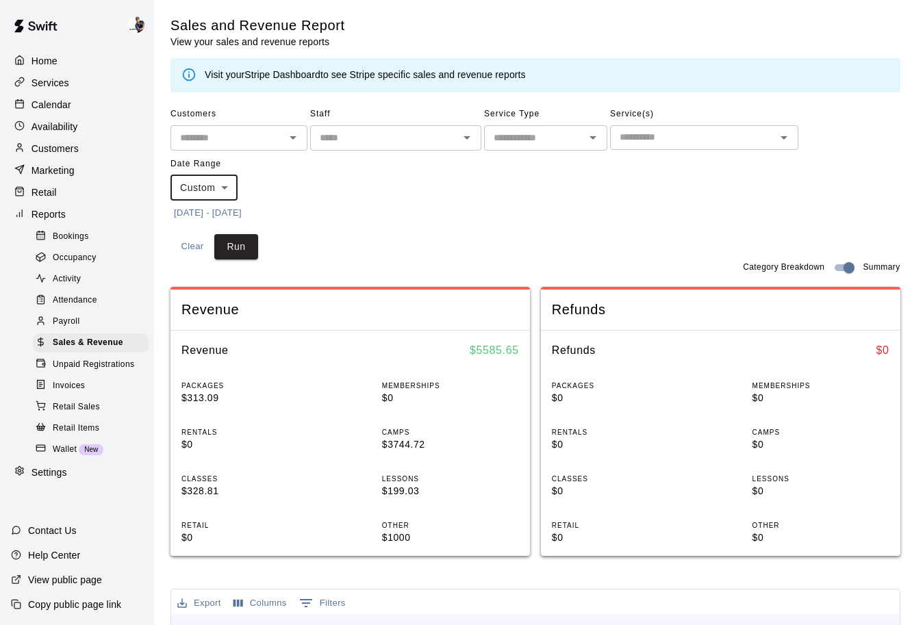
click at [62, 86] on p "Services" at bounding box center [50, 83] width 38 height 14
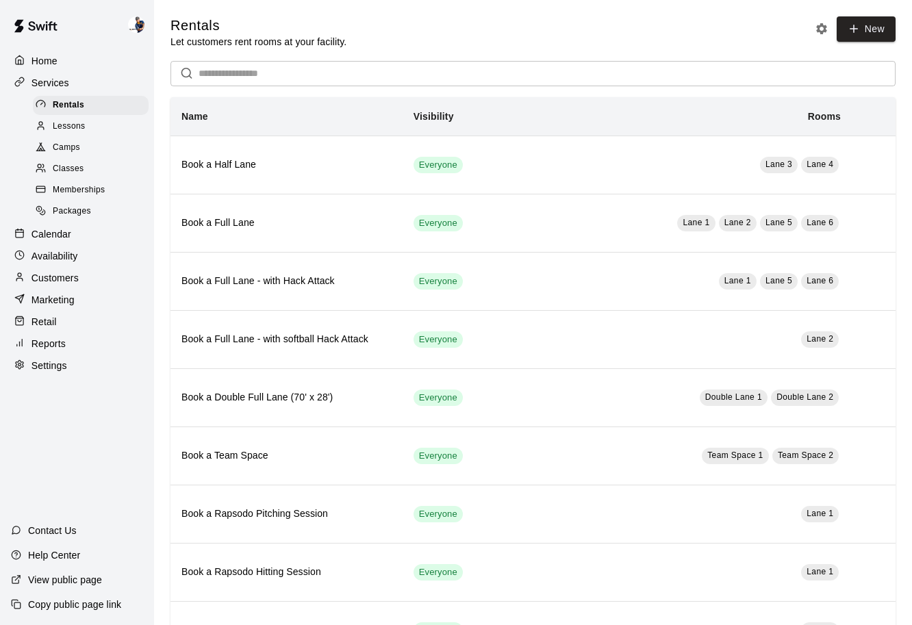
click at [73, 171] on span "Classes" at bounding box center [68, 169] width 31 height 14
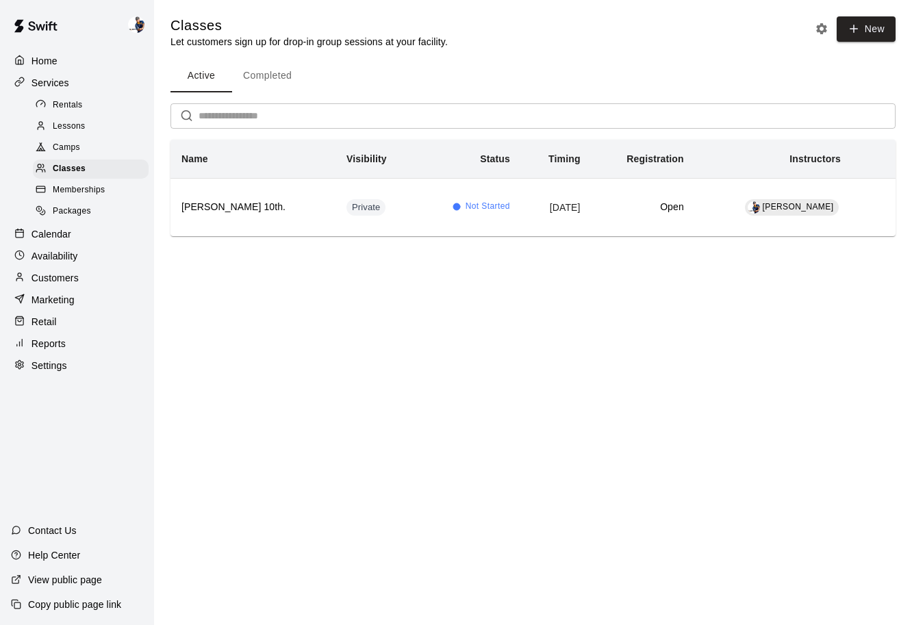
click at [73, 144] on span "Camps" at bounding box center [66, 148] width 27 height 14
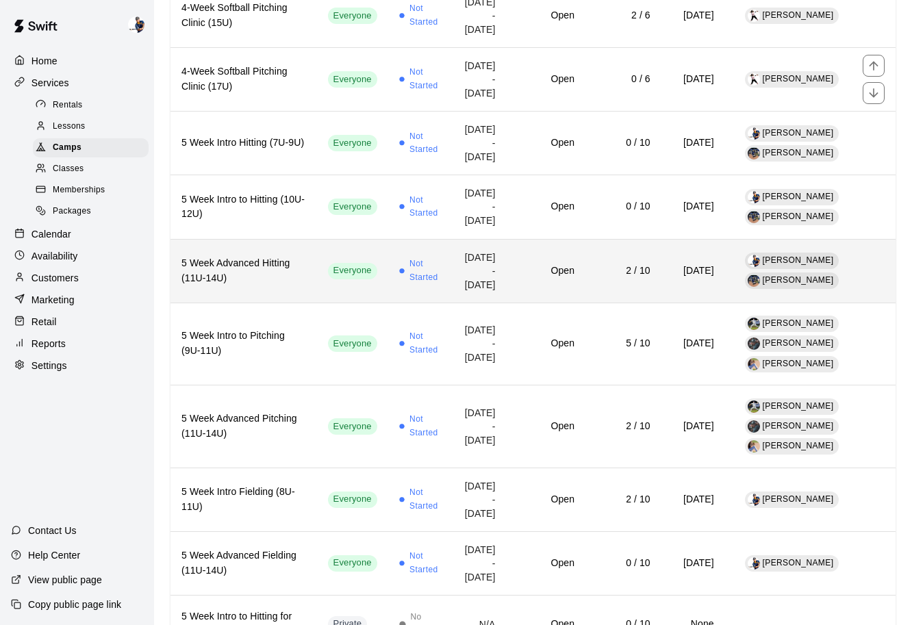
scroll to position [693, 0]
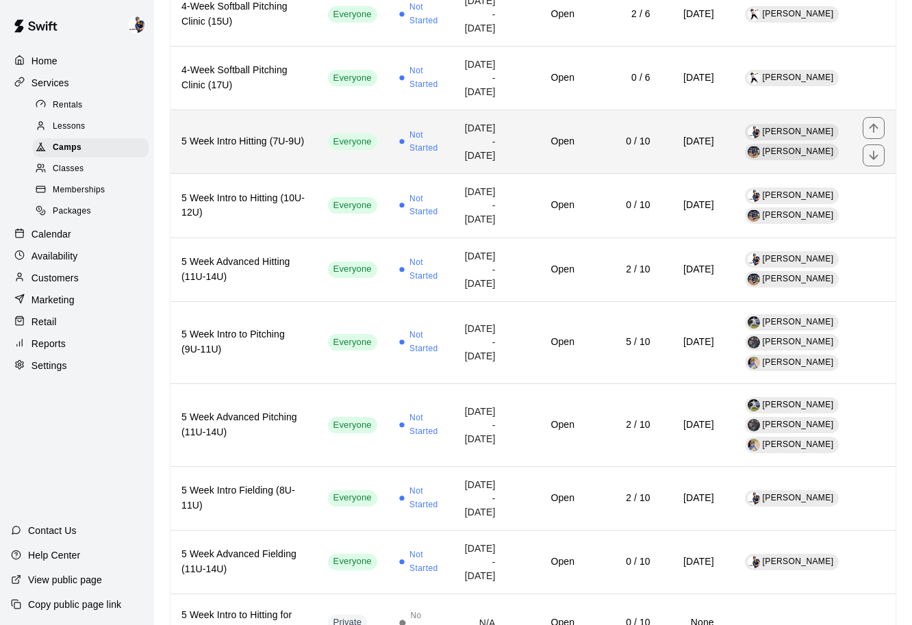
click at [452, 174] on td "[DATE] - [DATE]" at bounding box center [479, 142] width 55 height 64
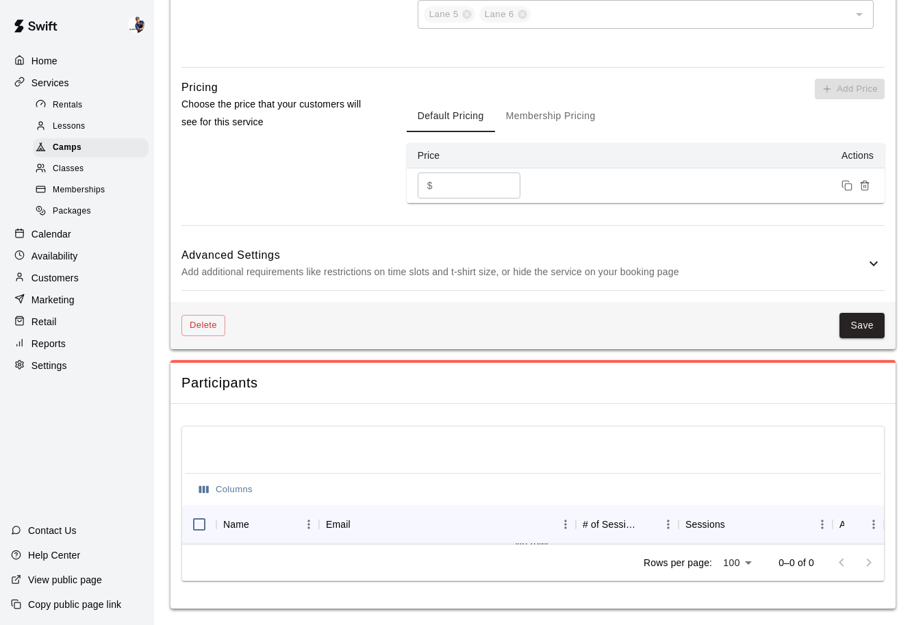
scroll to position [1049, 0]
click at [92, 144] on div "Camps" at bounding box center [91, 147] width 116 height 19
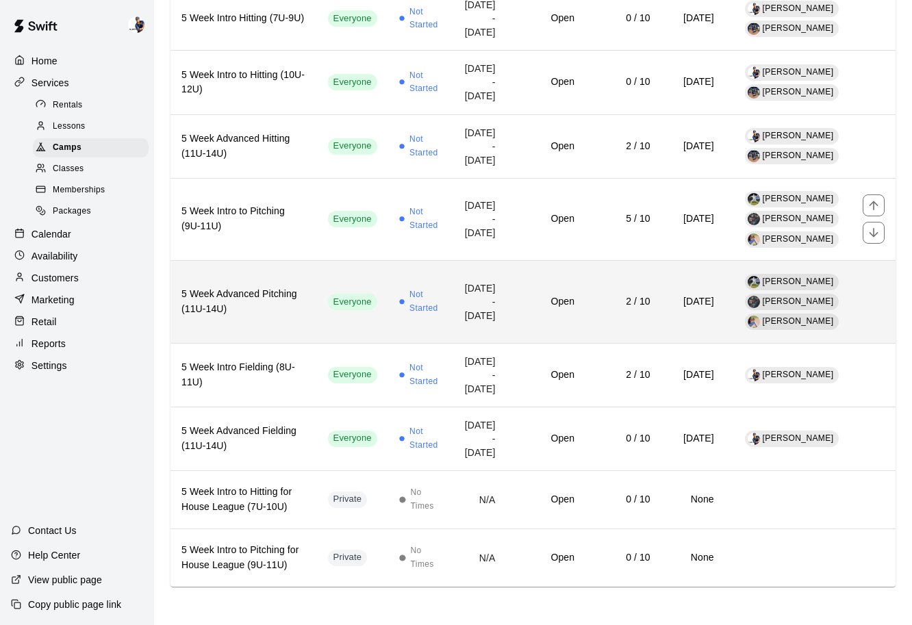
scroll to position [933, 0]
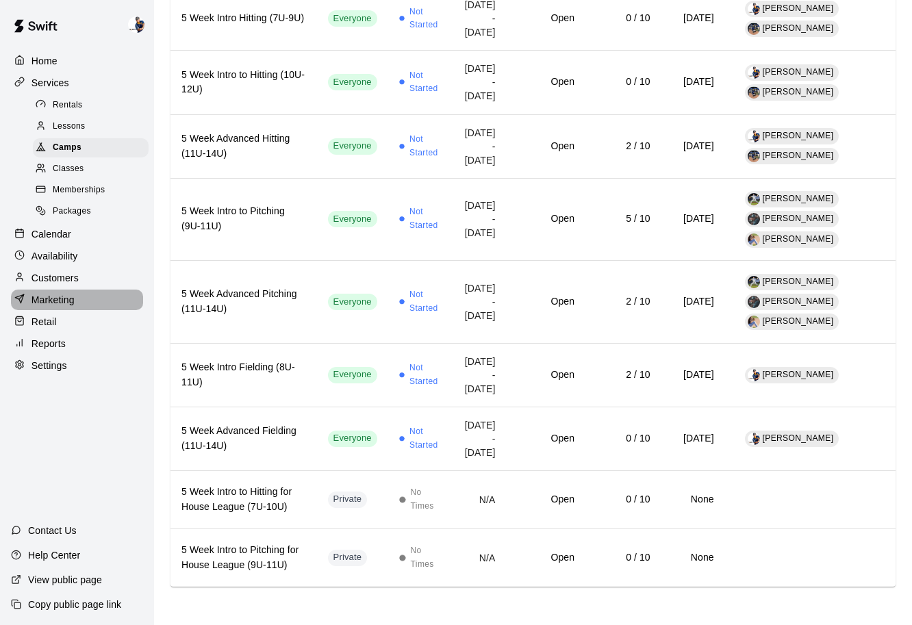
click at [72, 303] on p "Marketing" at bounding box center [52, 300] width 43 height 14
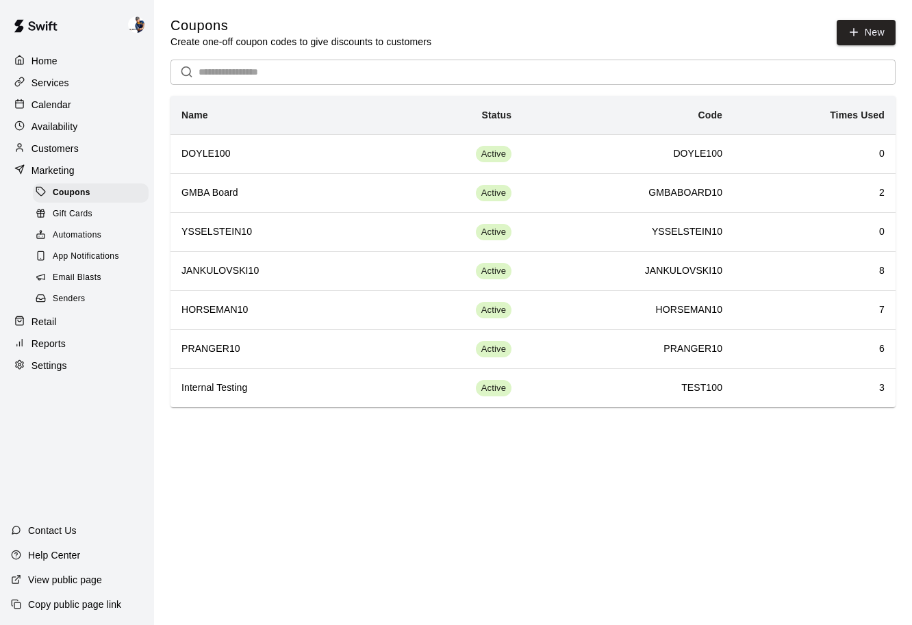
click at [65, 143] on p "Customers" at bounding box center [54, 149] width 47 height 14
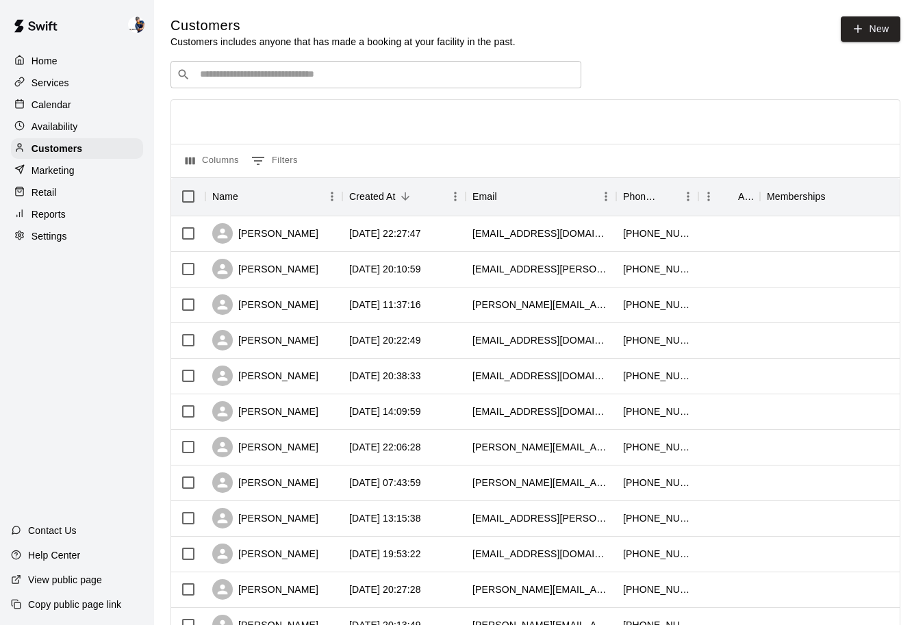
click at [76, 213] on div "Reports" at bounding box center [77, 214] width 132 height 21
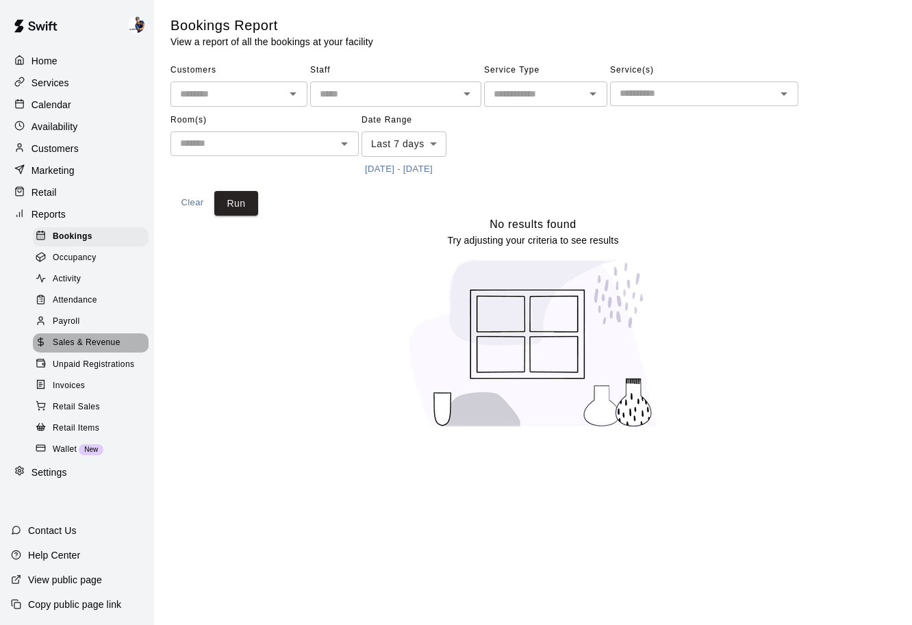
click at [77, 348] on span "Sales & Revenue" at bounding box center [87, 343] width 68 height 14
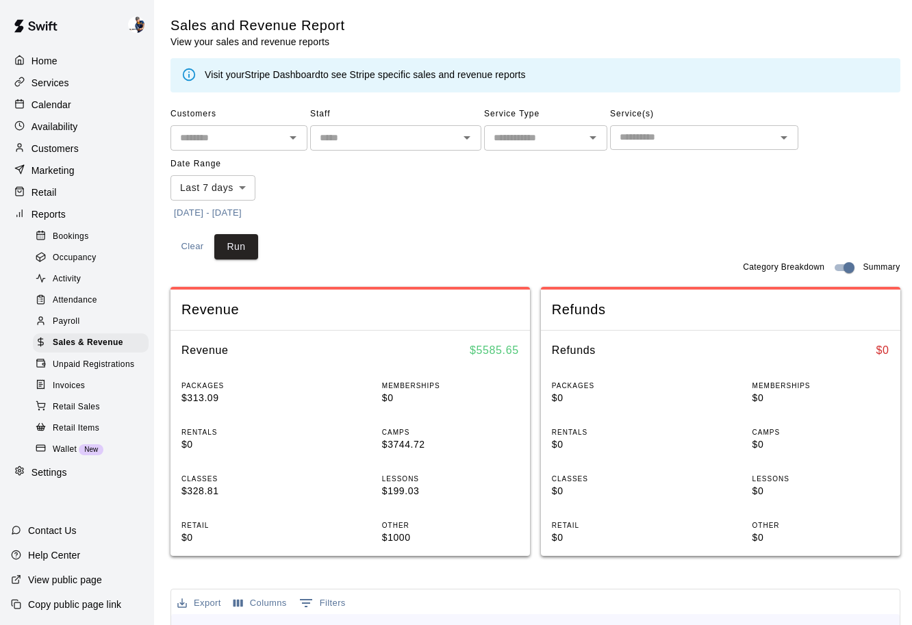
click at [240, 190] on body "Home Services Calendar Availability Customers Marketing Retail Reports Bookings…" at bounding box center [456, 537] width 912 height 1074
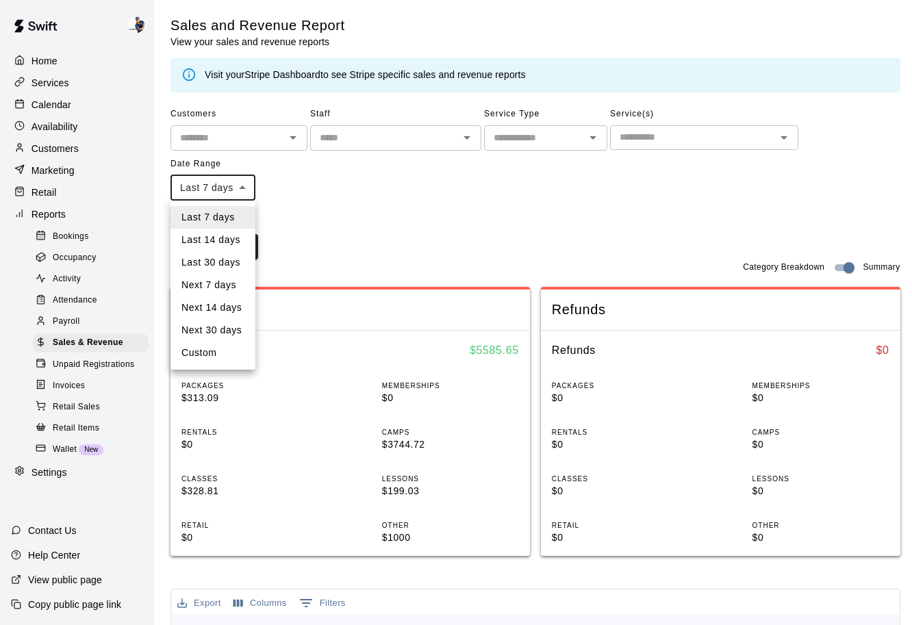
click at [229, 351] on li "Custom" at bounding box center [212, 353] width 85 height 23
type input "******"
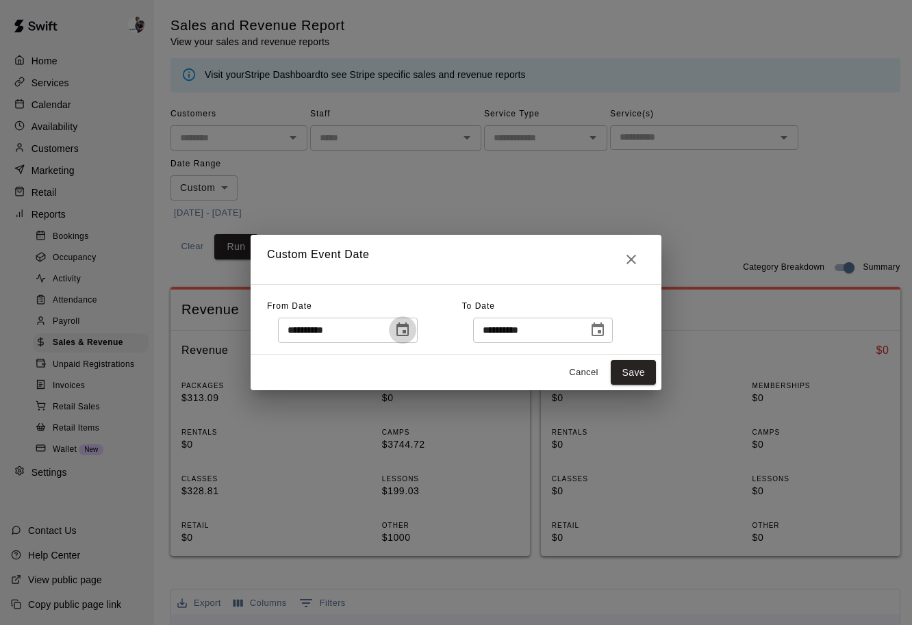
click at [407, 333] on icon "Choose date, selected date is Sep 12, 2025" at bounding box center [402, 330] width 16 height 16
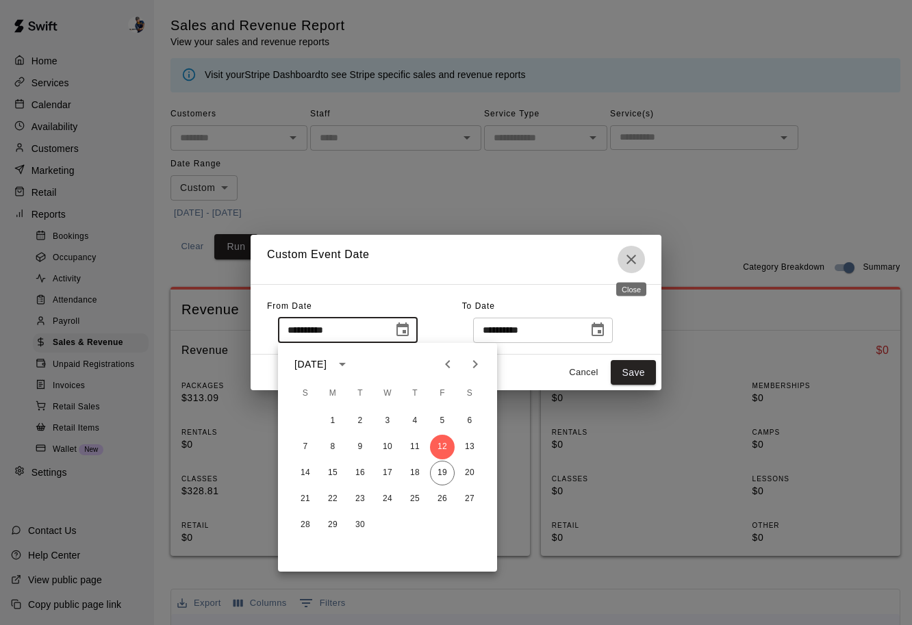
click at [633, 270] on button "Close" at bounding box center [631, 259] width 27 height 27
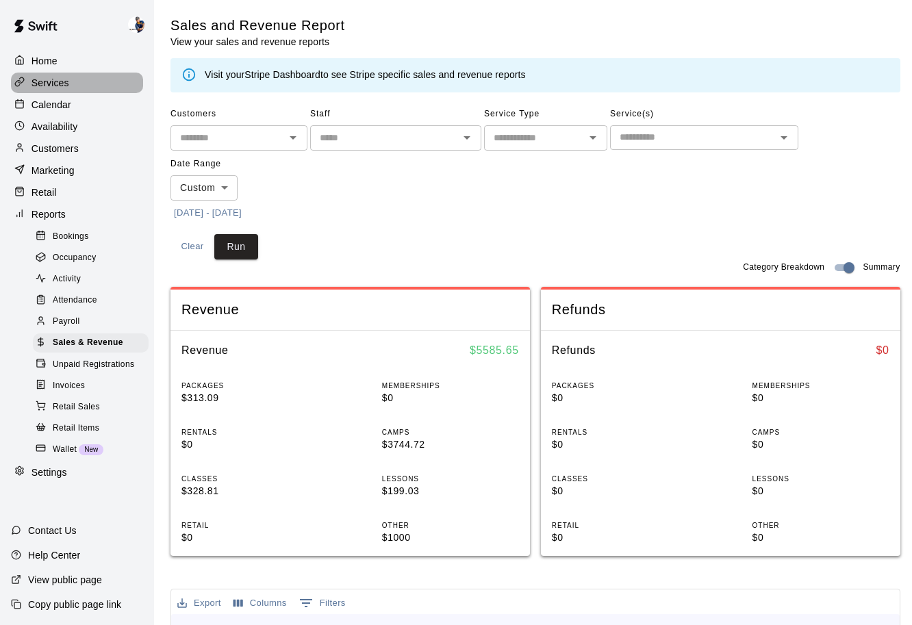
click at [59, 89] on div "Services" at bounding box center [77, 83] width 132 height 21
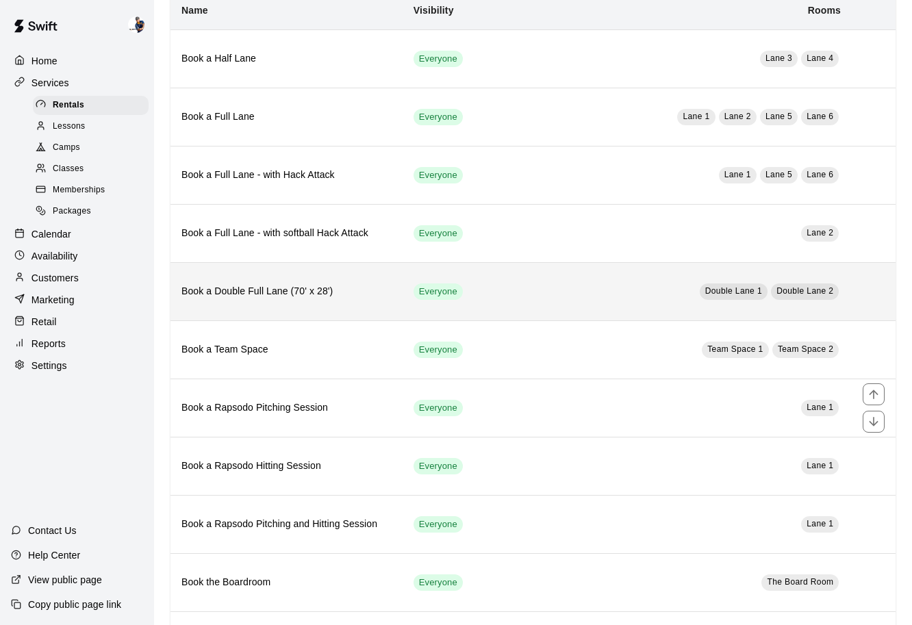
scroll to position [295, 0]
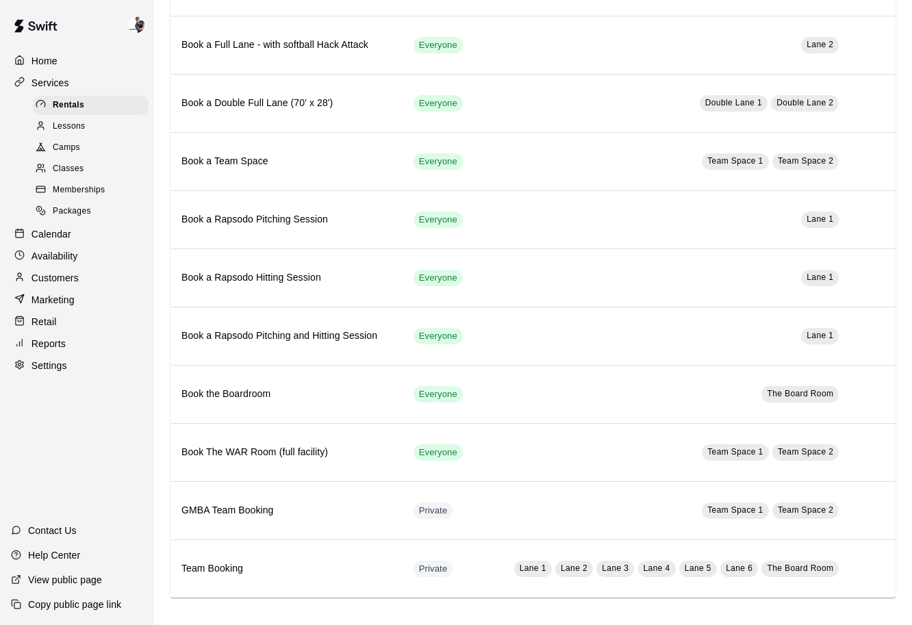
click at [86, 166] on div "Classes" at bounding box center [91, 169] width 116 height 19
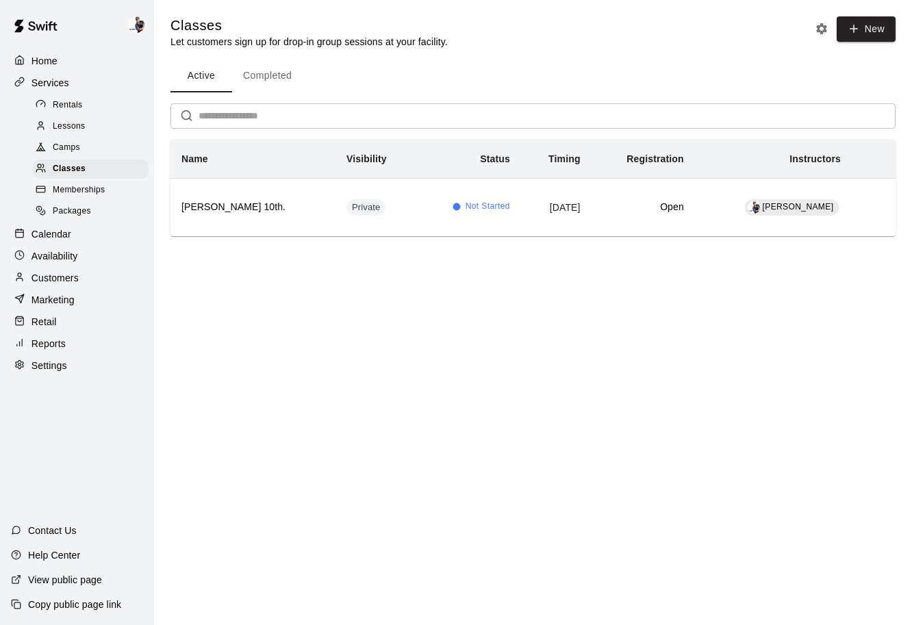
click at [90, 145] on div "Camps" at bounding box center [91, 147] width 116 height 19
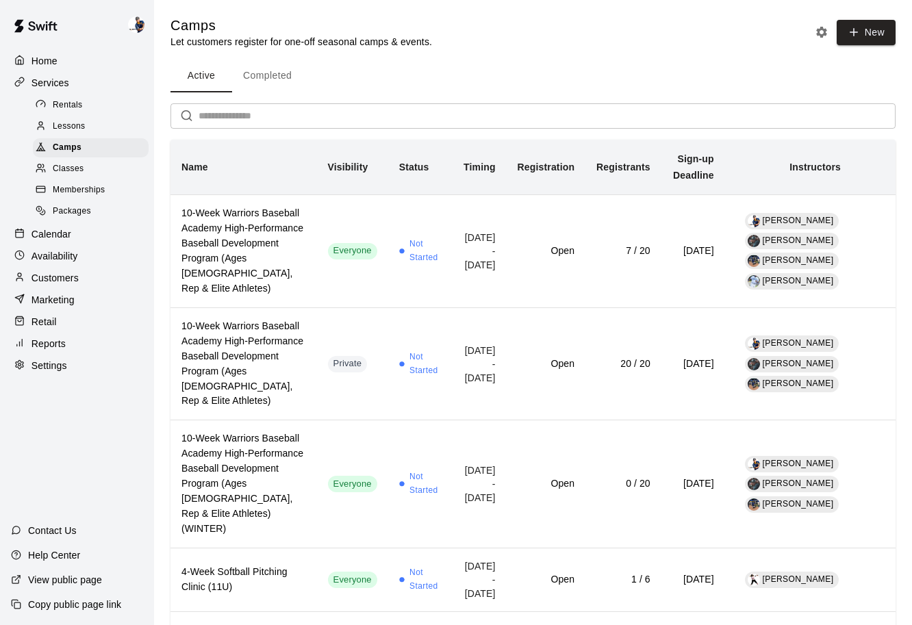
click at [90, 125] on div "Lessons" at bounding box center [91, 126] width 116 height 19
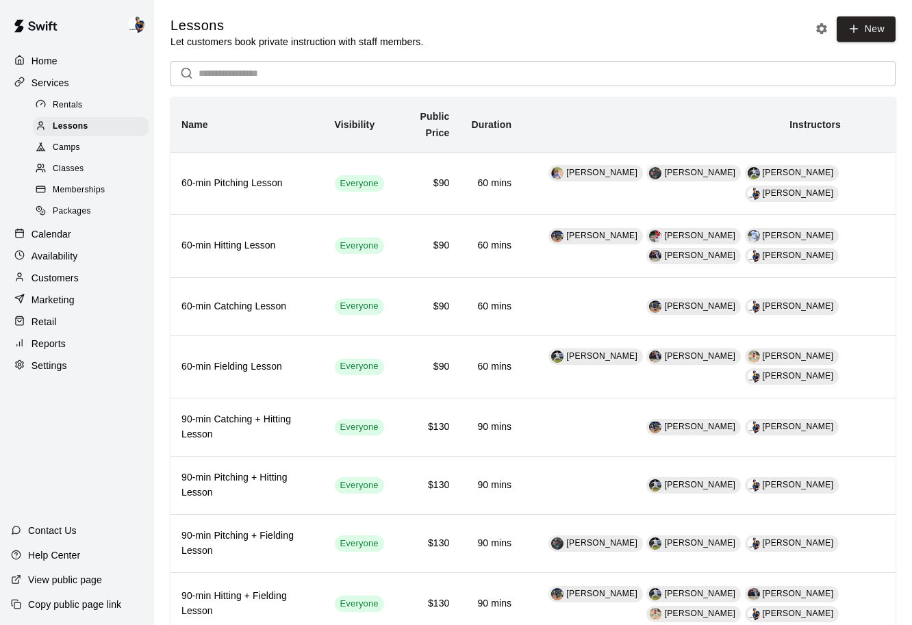
click at [104, 253] on div "Availability" at bounding box center [77, 256] width 132 height 21
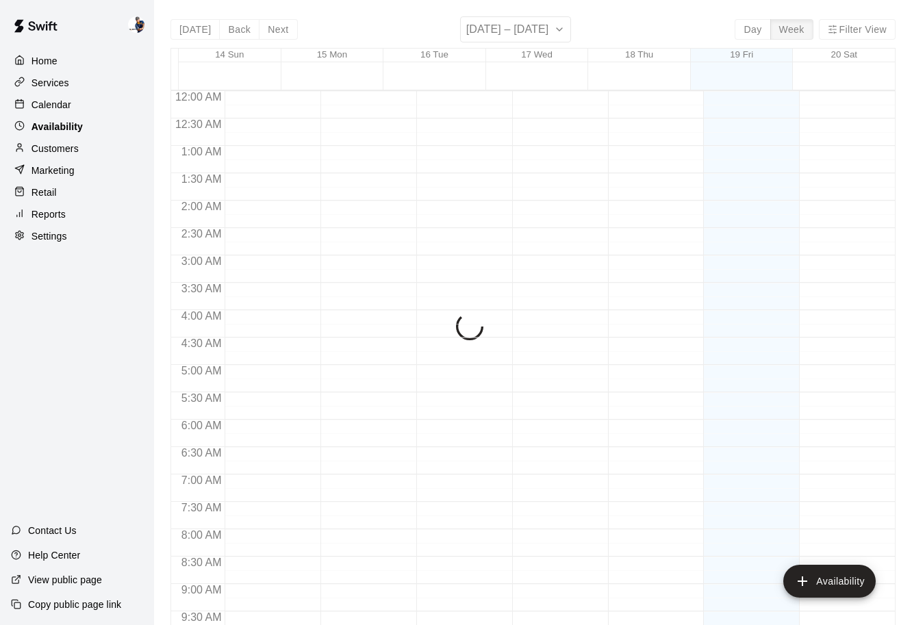
scroll to position [696, 0]
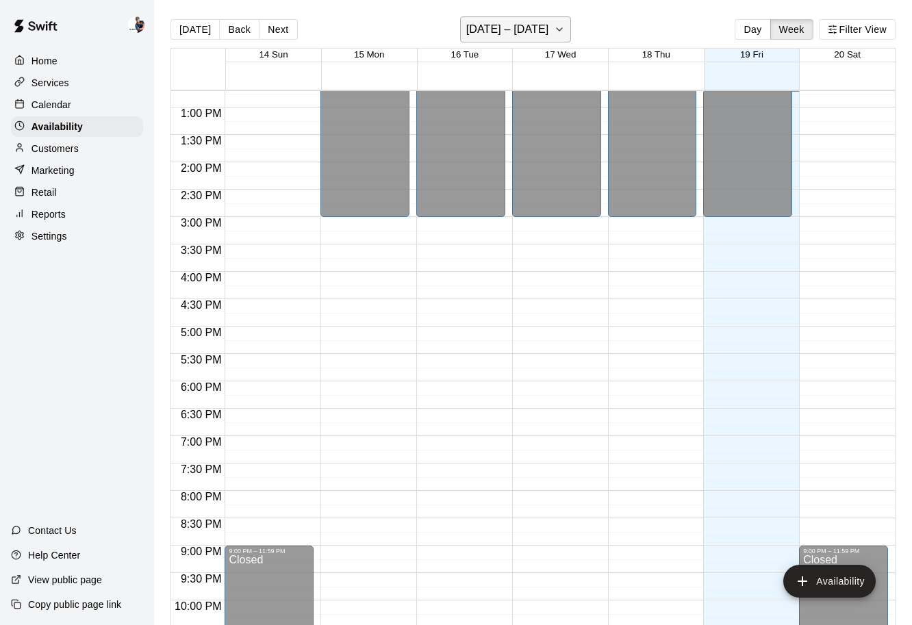
click at [559, 19] on button "September 14 – 20" at bounding box center [516, 29] width 112 height 26
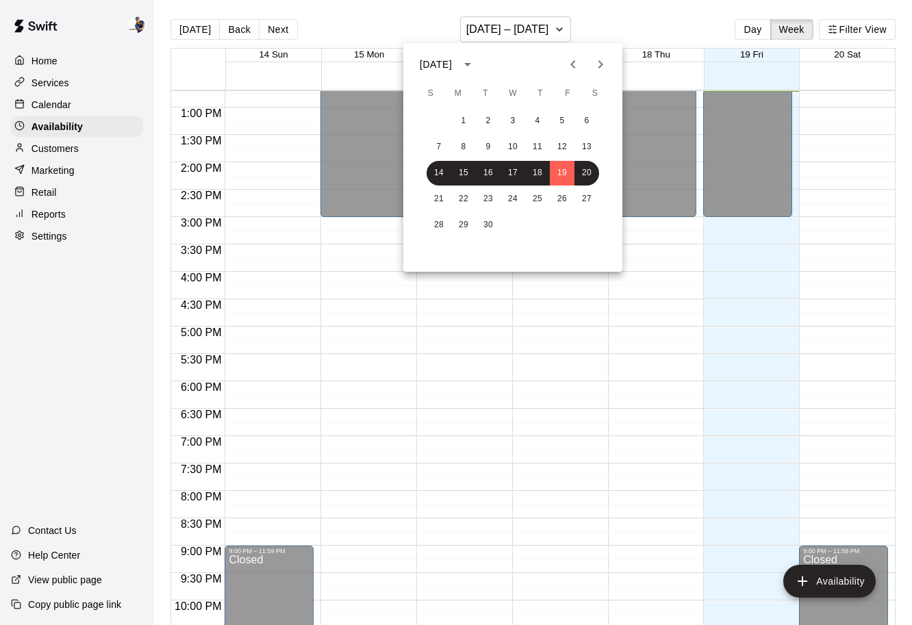
click at [456, 66] on div "September 2025" at bounding box center [438, 65] width 36 height 14
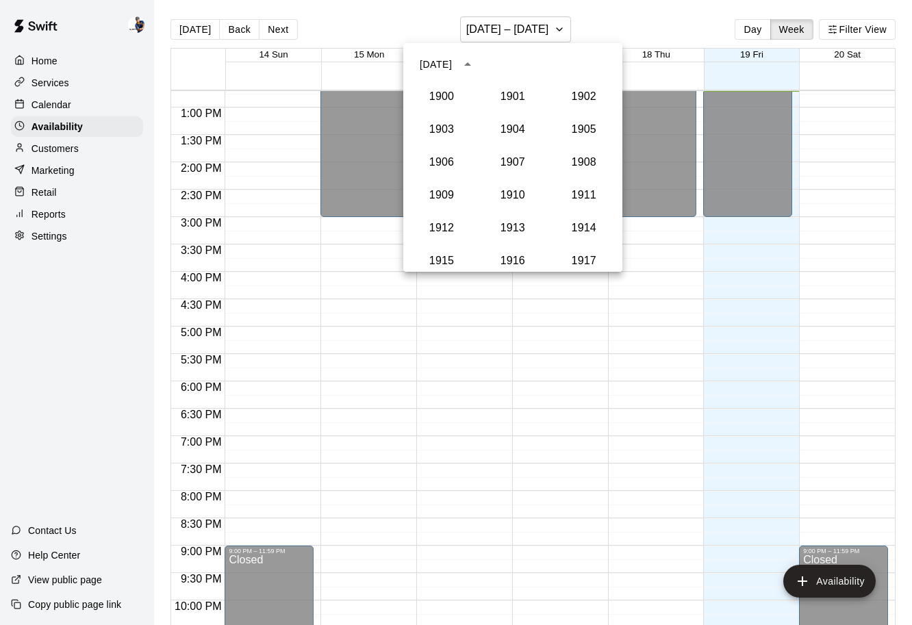
scroll to position [1268, 0]
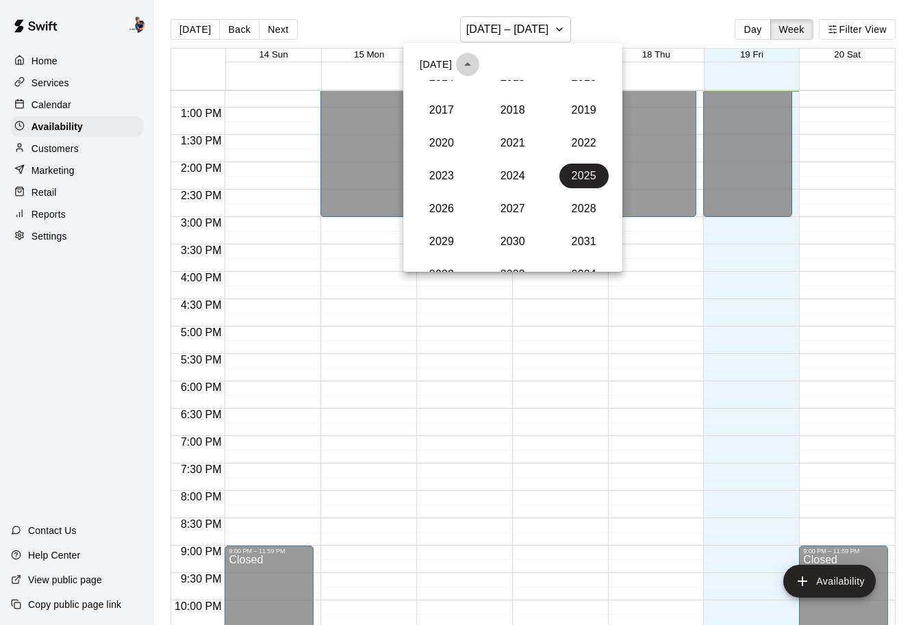
click at [476, 65] on icon "year view is open, switch to calendar view" at bounding box center [467, 64] width 16 height 16
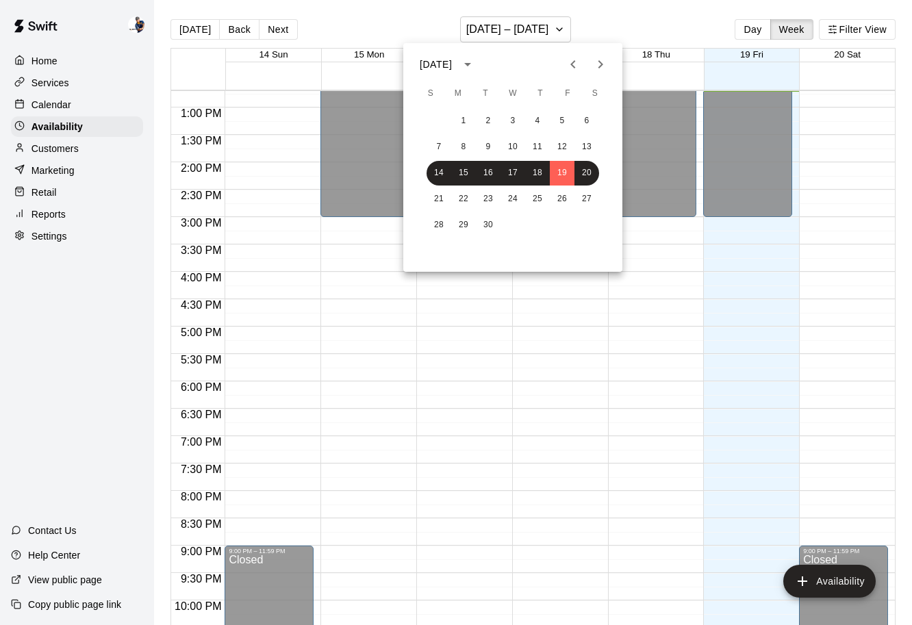
click at [476, 65] on icon "calendar view is open, switch to year view" at bounding box center [467, 64] width 16 height 16
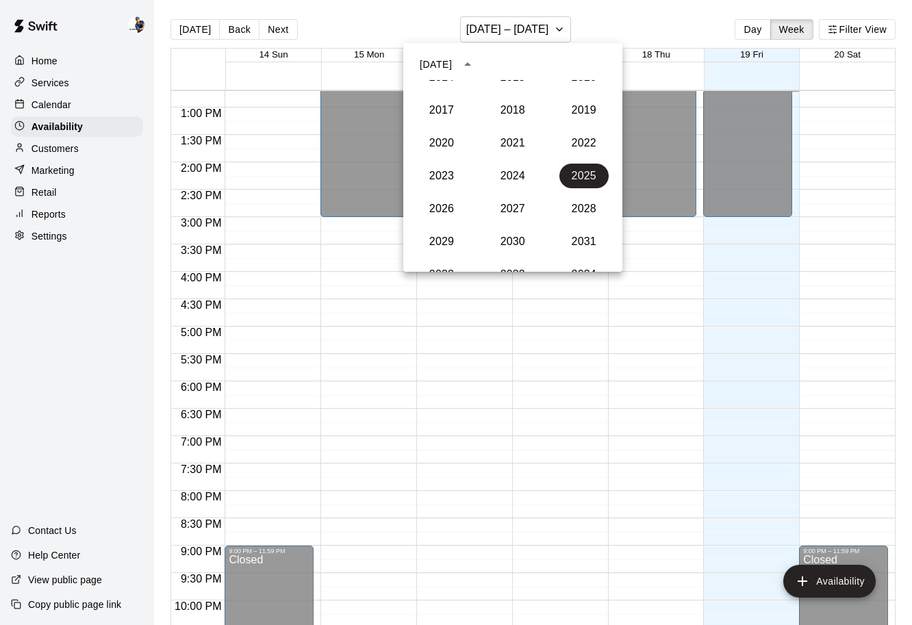
click at [550, 64] on div "September 2025" at bounding box center [512, 64] width 219 height 21
click at [605, 14] on div at bounding box center [456, 312] width 912 height 625
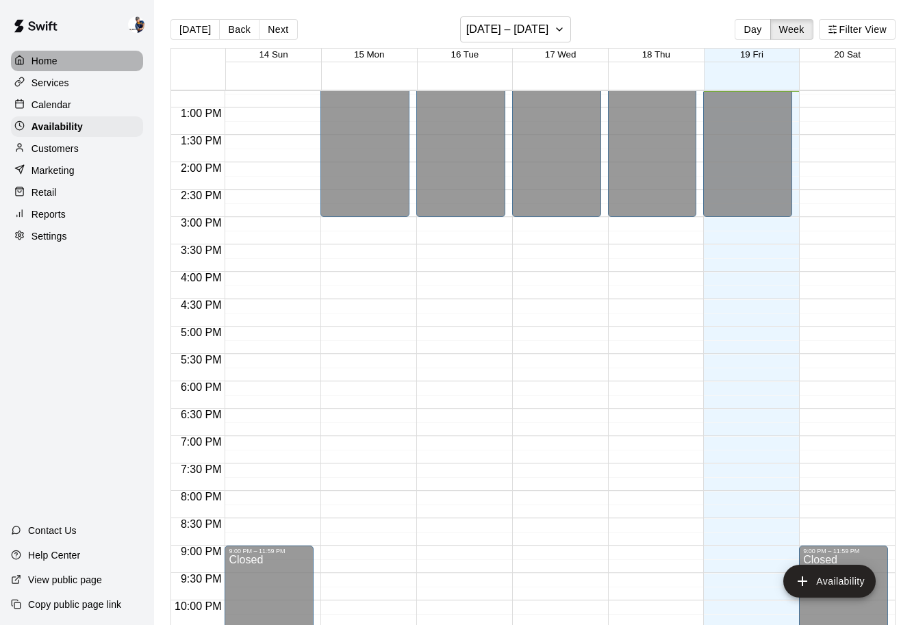
click at [86, 69] on div "Home" at bounding box center [77, 61] width 132 height 21
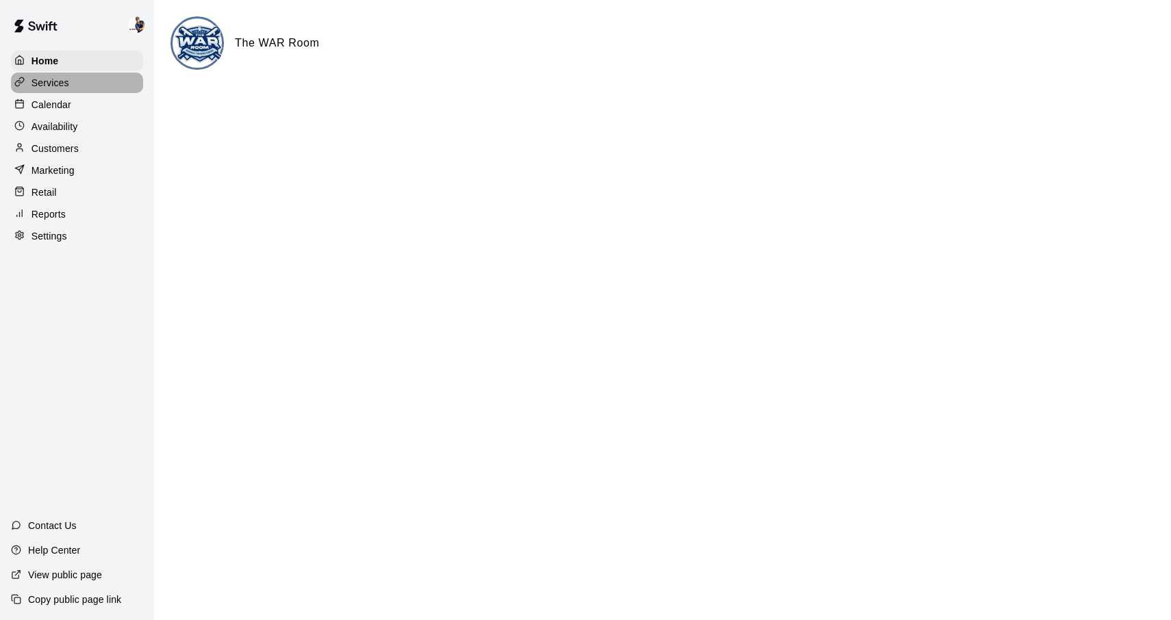
click at [70, 90] on div "Services" at bounding box center [77, 83] width 132 height 21
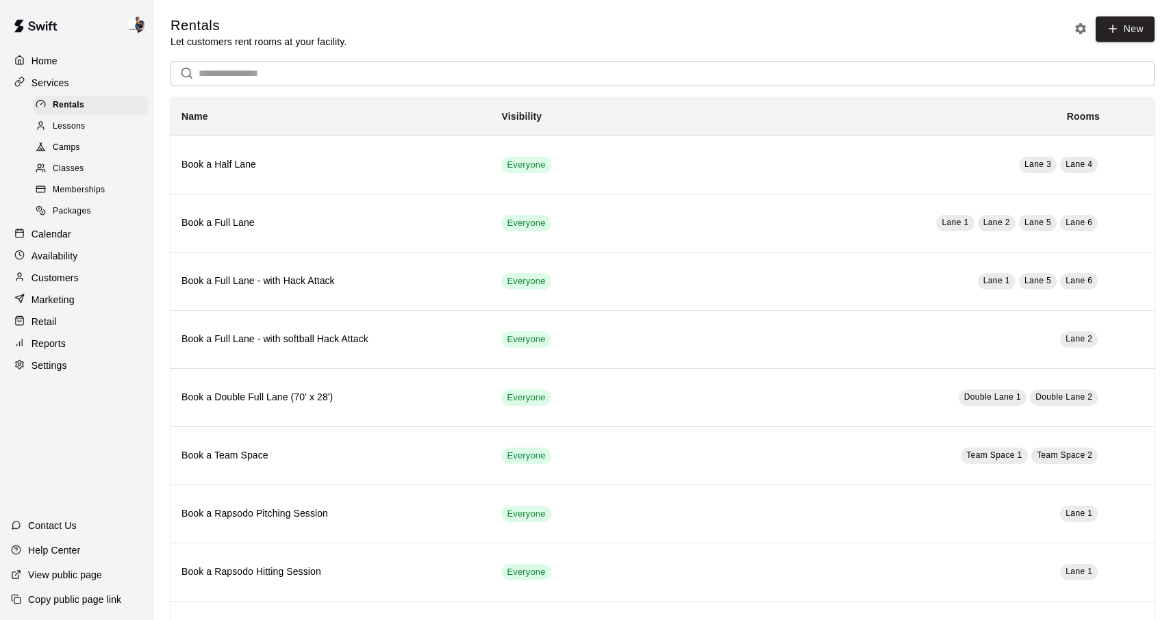
click at [73, 235] on div "Calendar" at bounding box center [77, 234] width 132 height 21
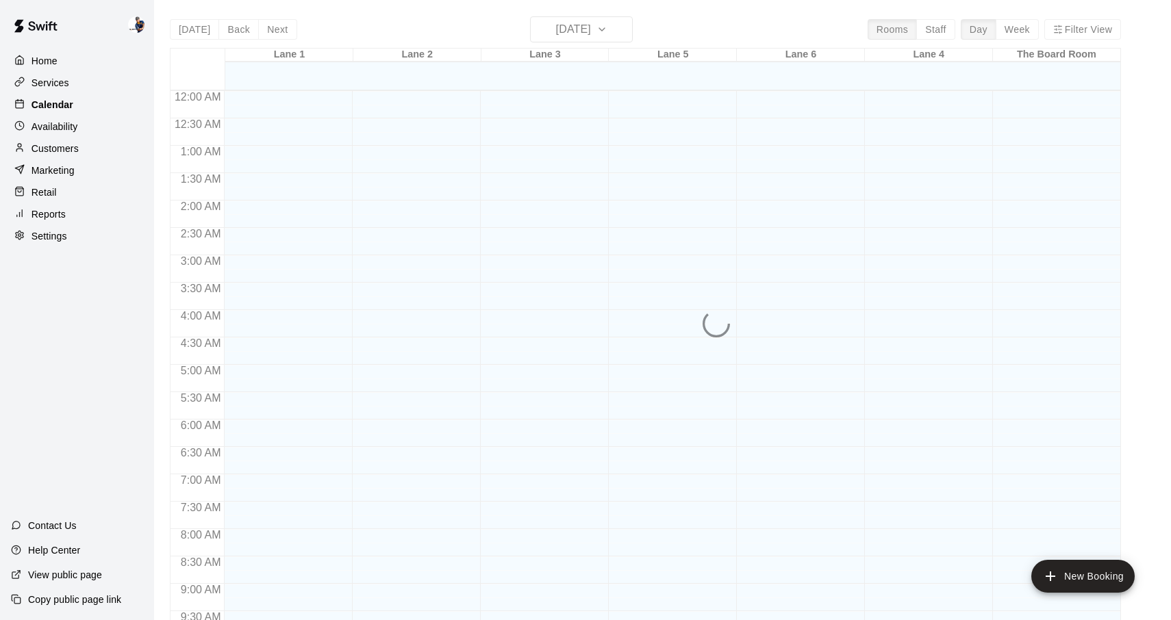
scroll to position [695, 0]
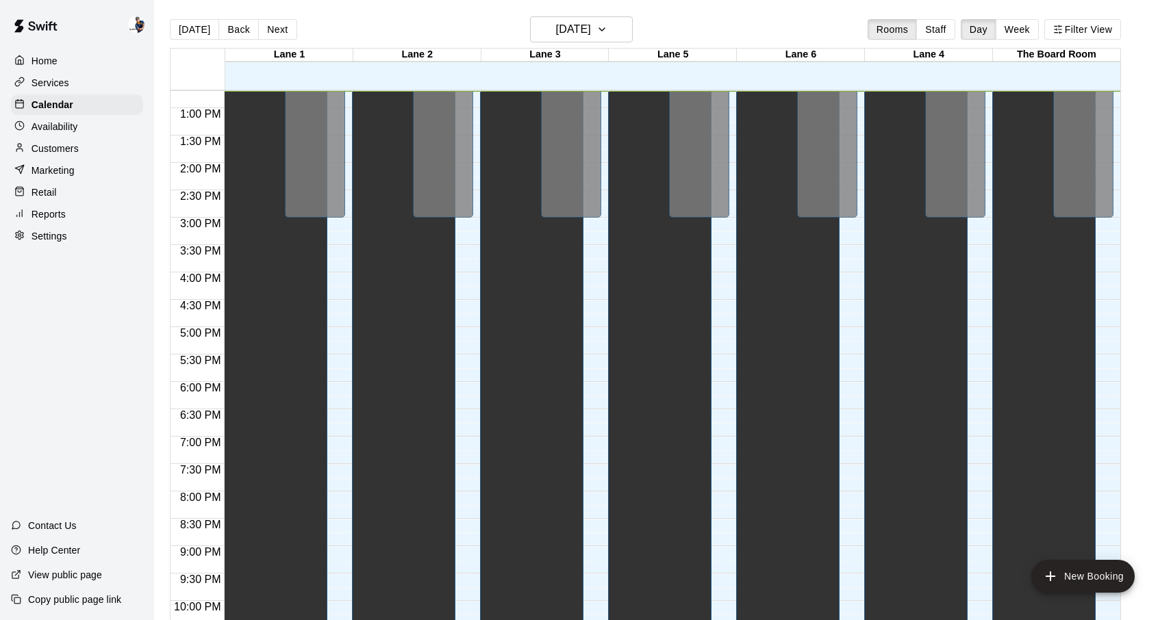
click at [77, 120] on p "Availability" at bounding box center [54, 127] width 47 height 14
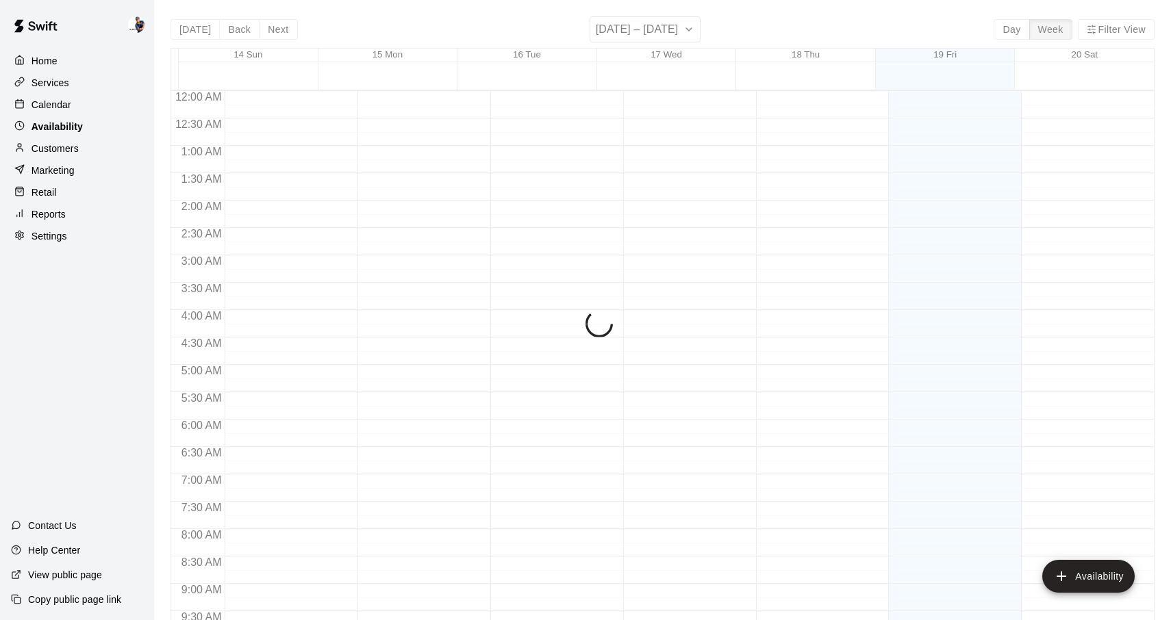
scroll to position [695, 0]
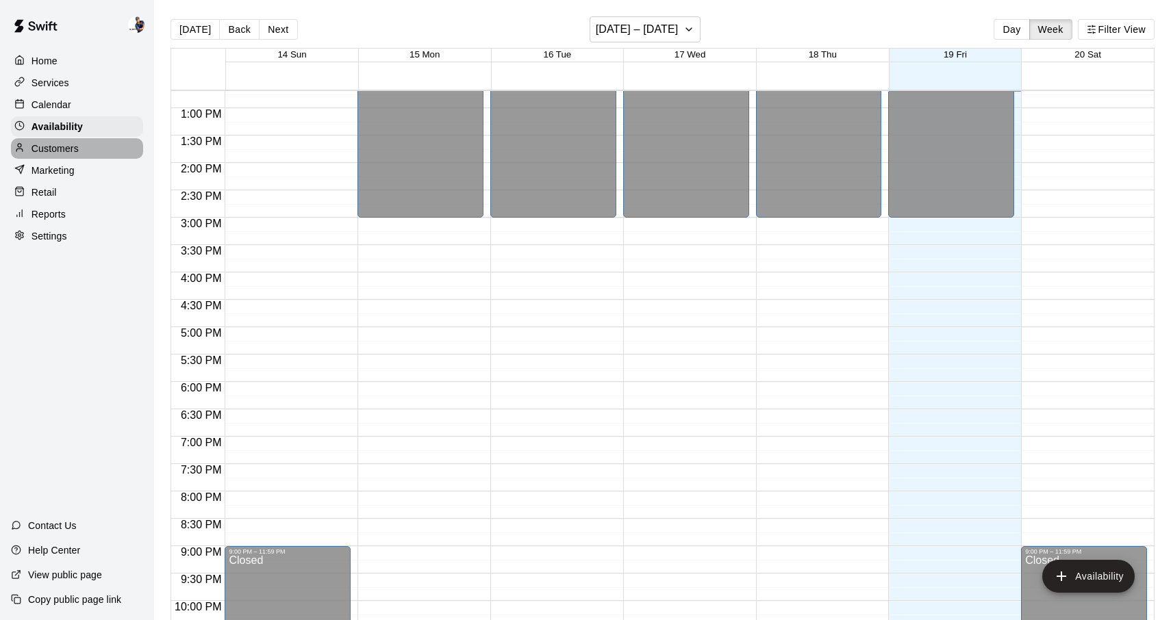
click at [77, 156] on div "Customers" at bounding box center [77, 148] width 132 height 21
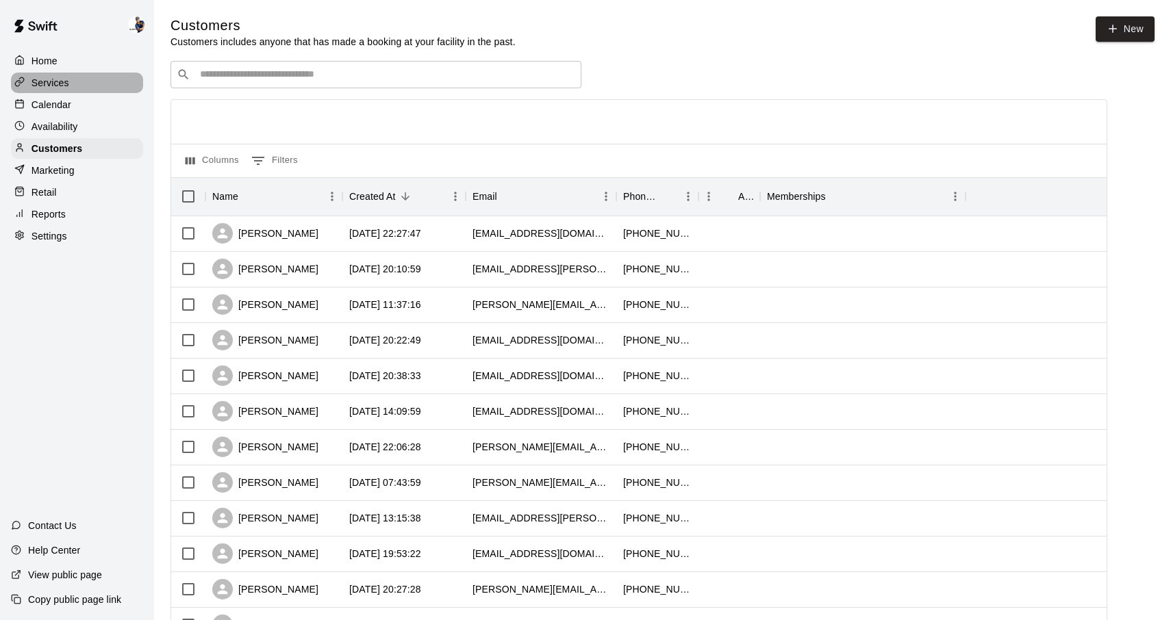
click at [86, 87] on div "Services" at bounding box center [77, 83] width 132 height 21
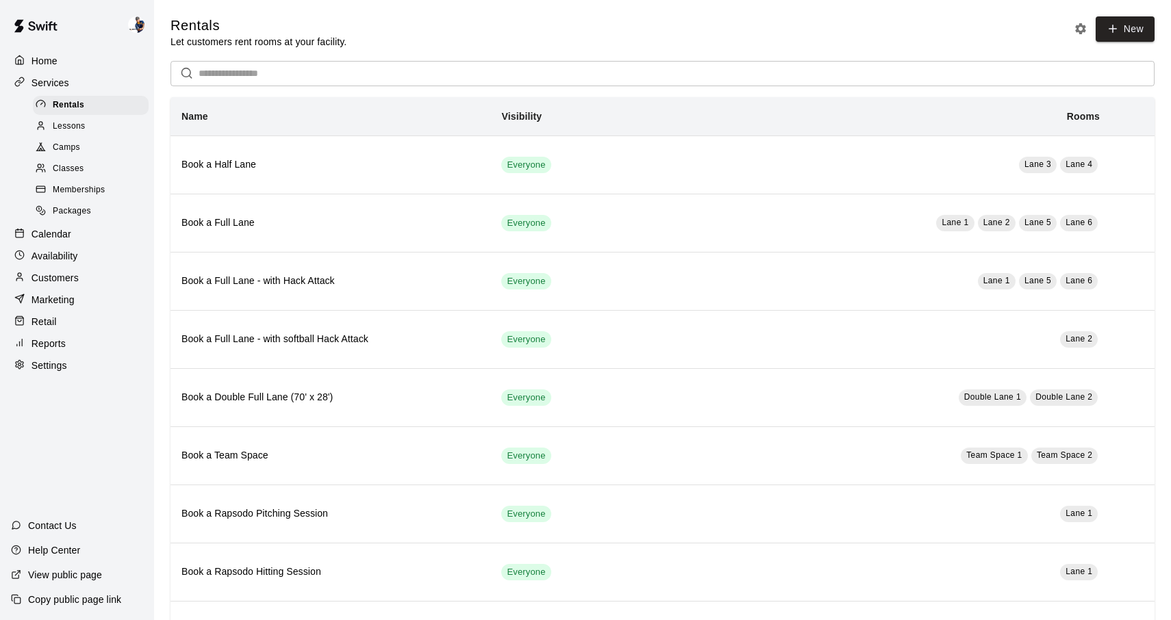
click at [92, 159] on link "Classes" at bounding box center [93, 169] width 121 height 21
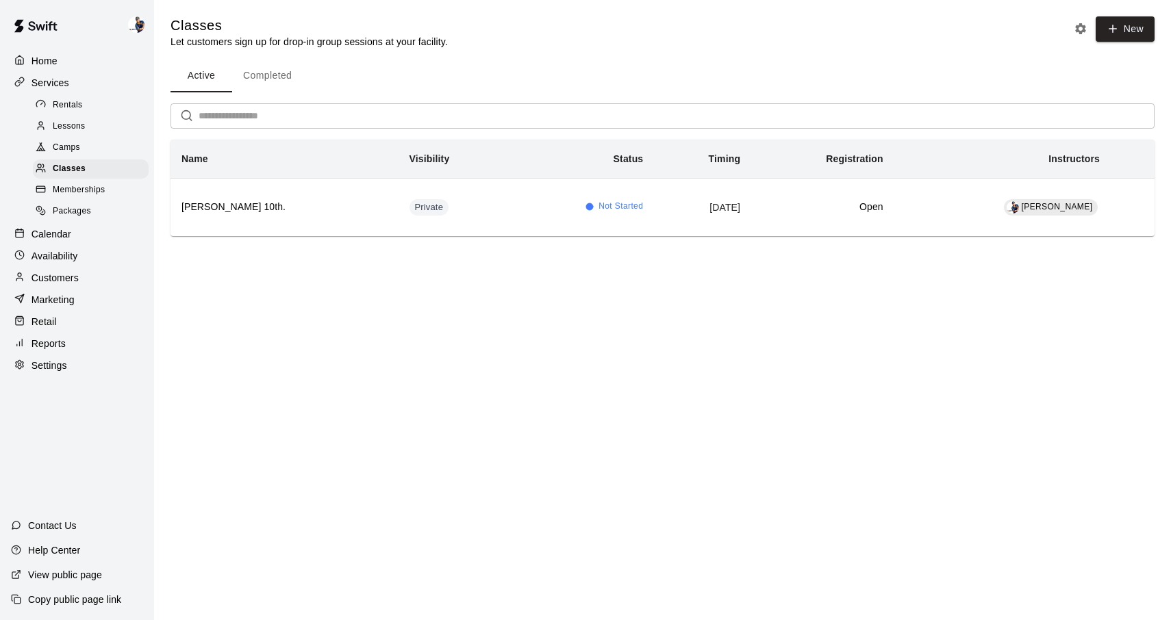
click at [92, 150] on div "Camps" at bounding box center [91, 147] width 116 height 19
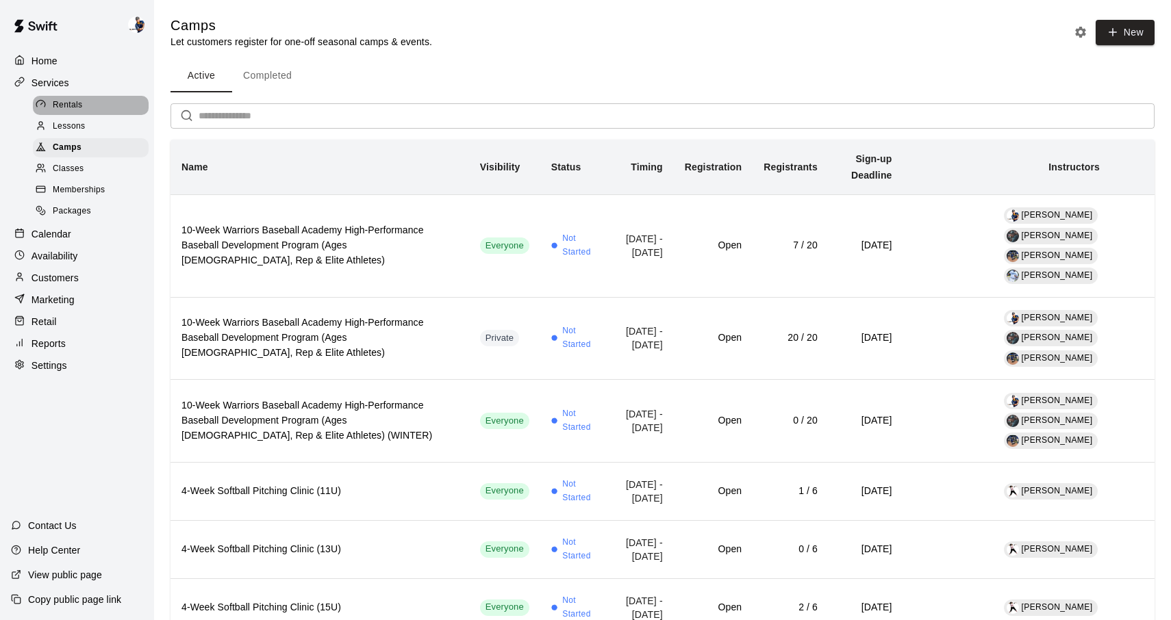
click at [80, 103] on span "Rentals" at bounding box center [68, 106] width 30 height 14
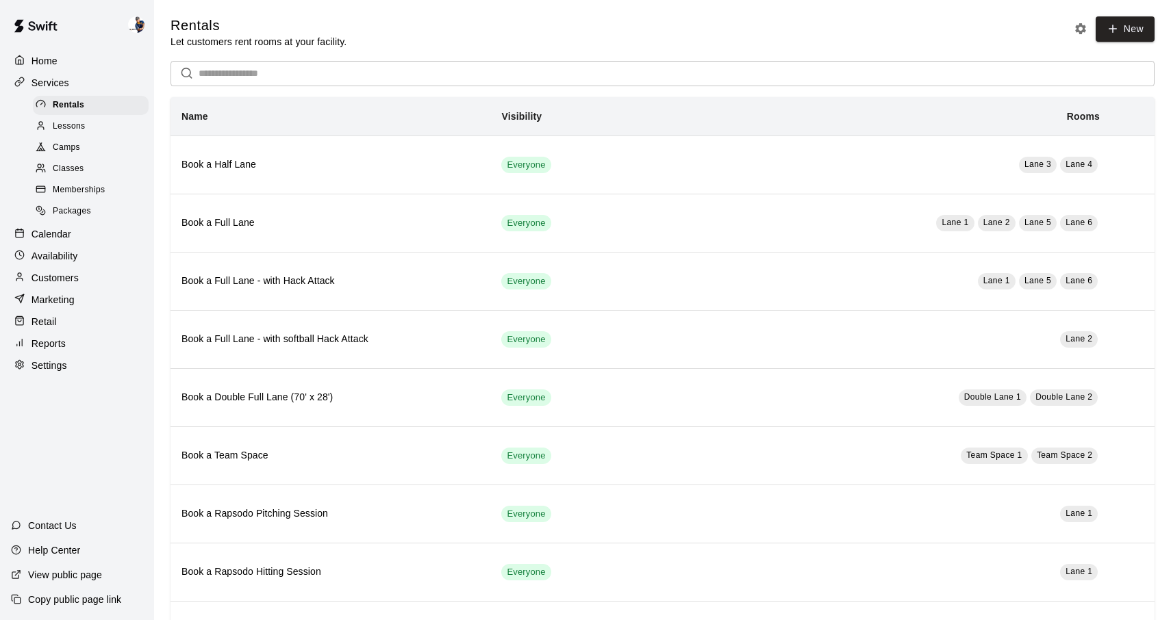
click at [71, 66] on div "Home" at bounding box center [77, 61] width 132 height 21
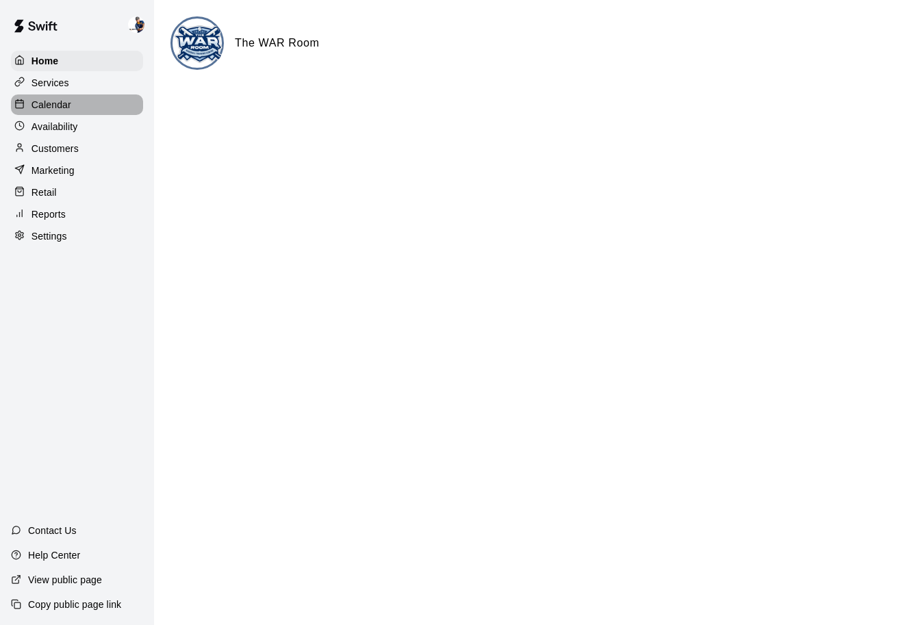
click at [65, 98] on p "Calendar" at bounding box center [51, 105] width 40 height 14
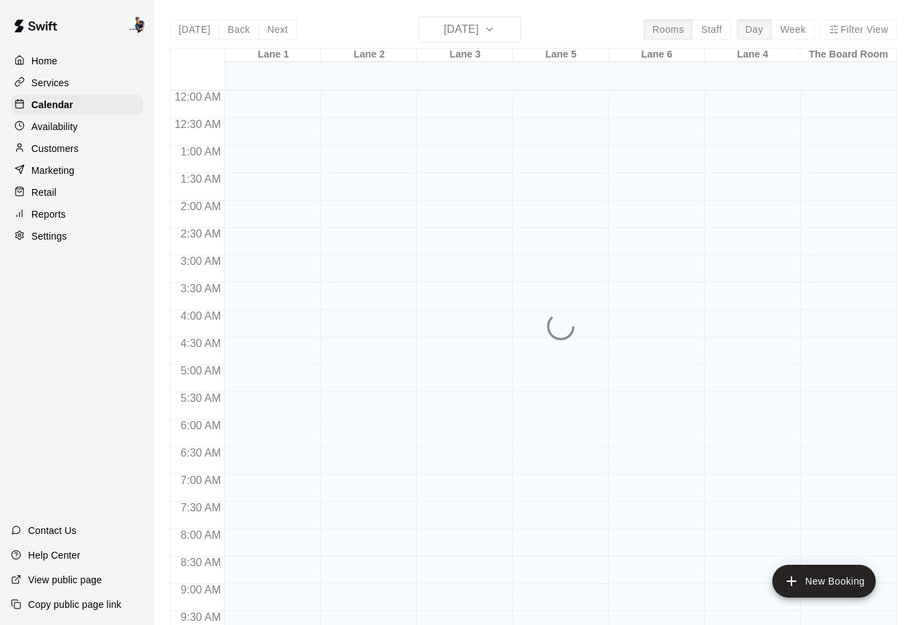
scroll to position [696, 0]
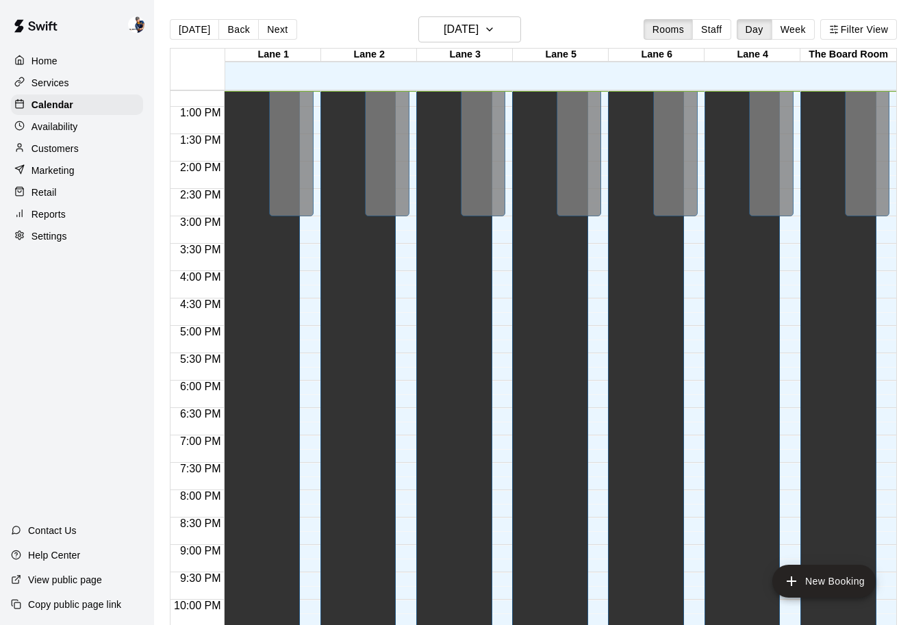
click at [65, 119] on div "Availability" at bounding box center [77, 126] width 132 height 21
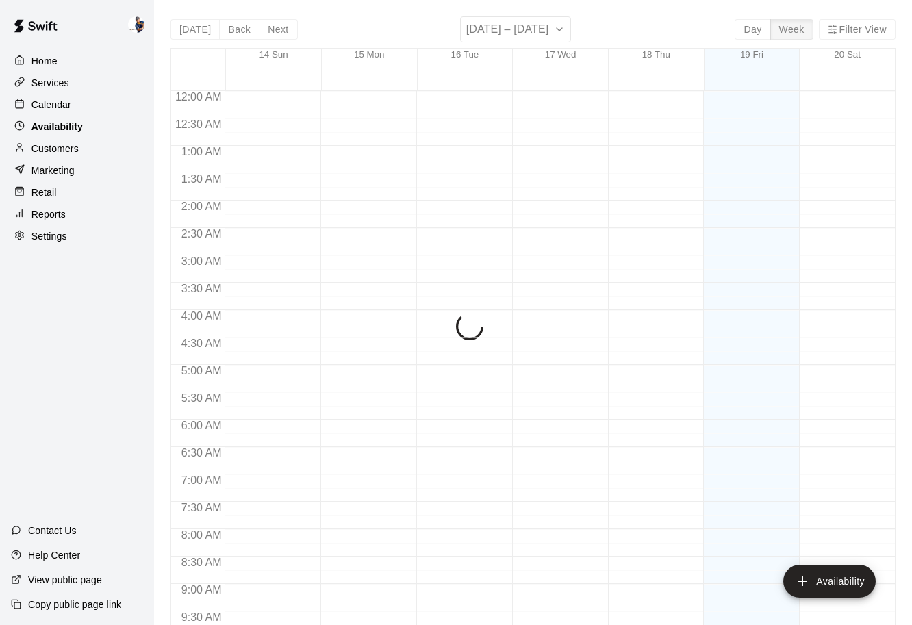
scroll to position [696, 0]
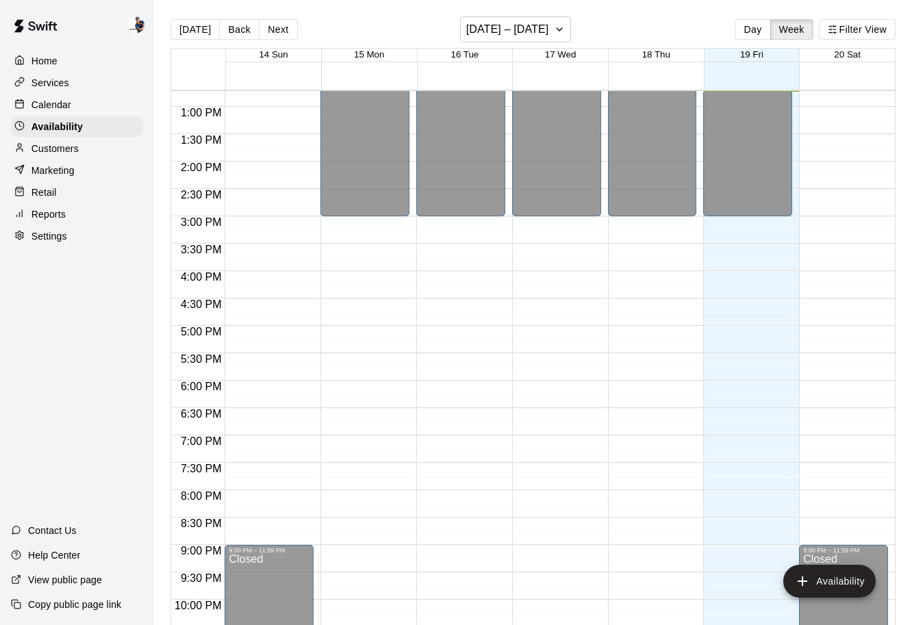
click at [68, 138] on div "Customers" at bounding box center [77, 148] width 132 height 21
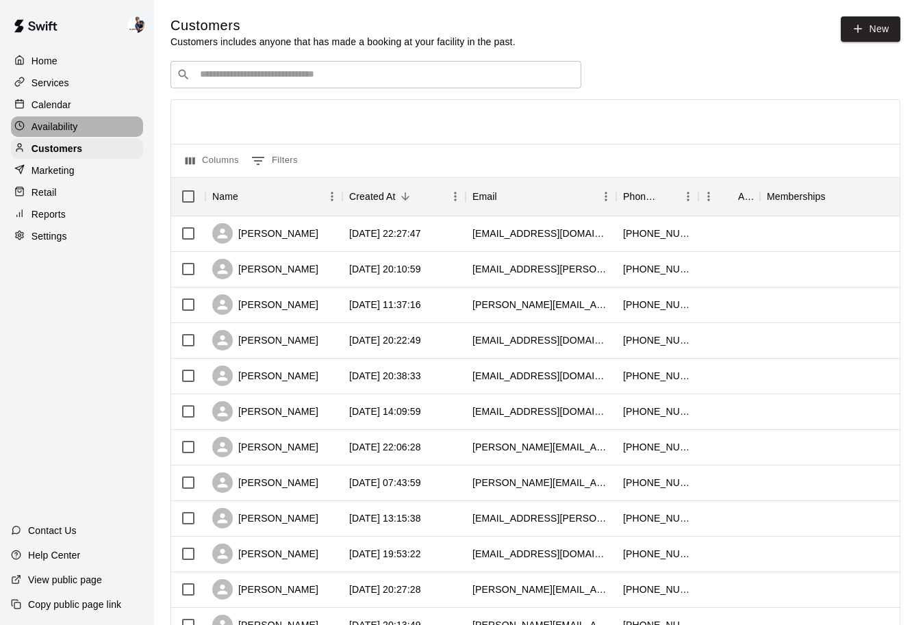
click at [78, 123] on div "Availability" at bounding box center [77, 126] width 132 height 21
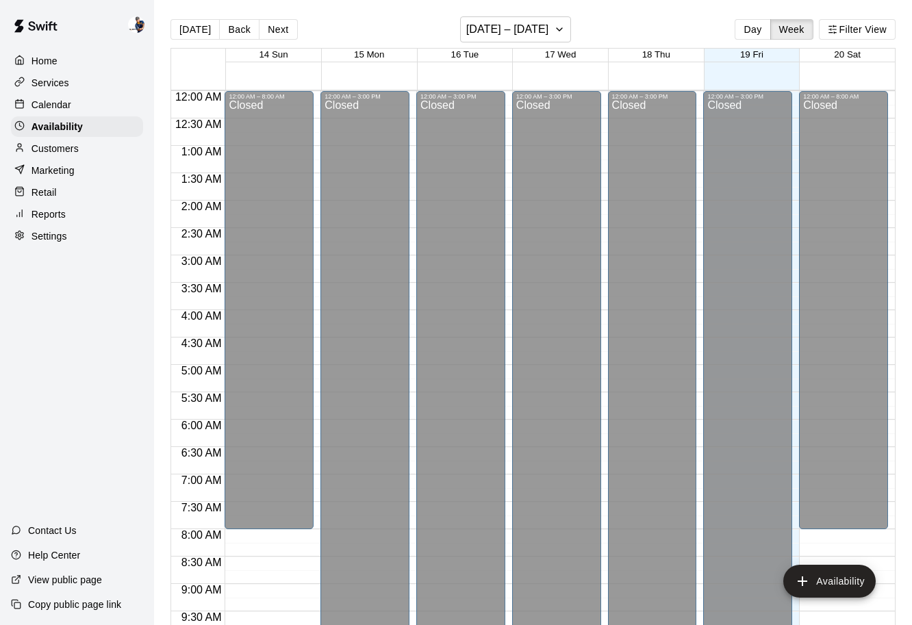
scroll to position [696, 0]
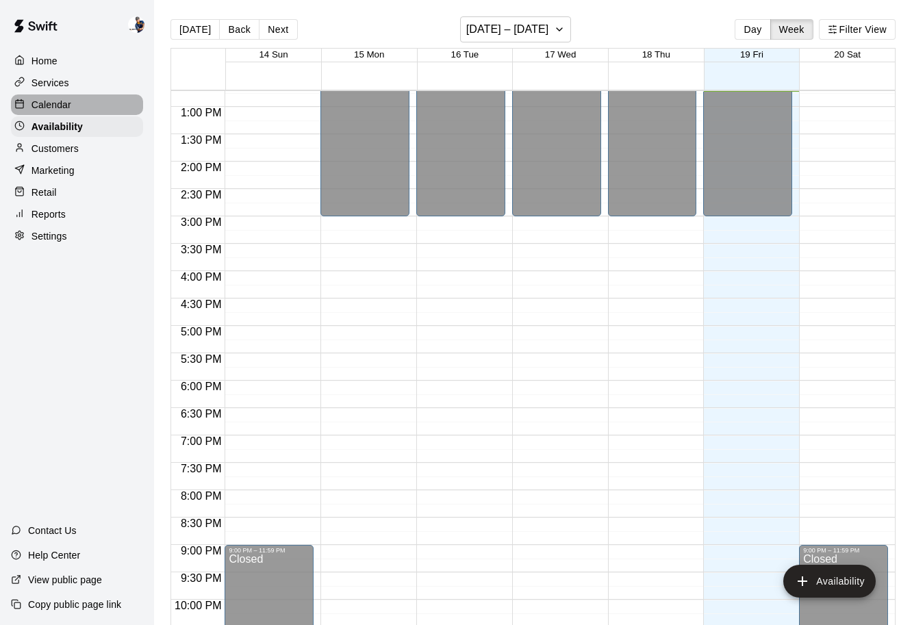
click at [76, 109] on div "Calendar" at bounding box center [77, 104] width 132 height 21
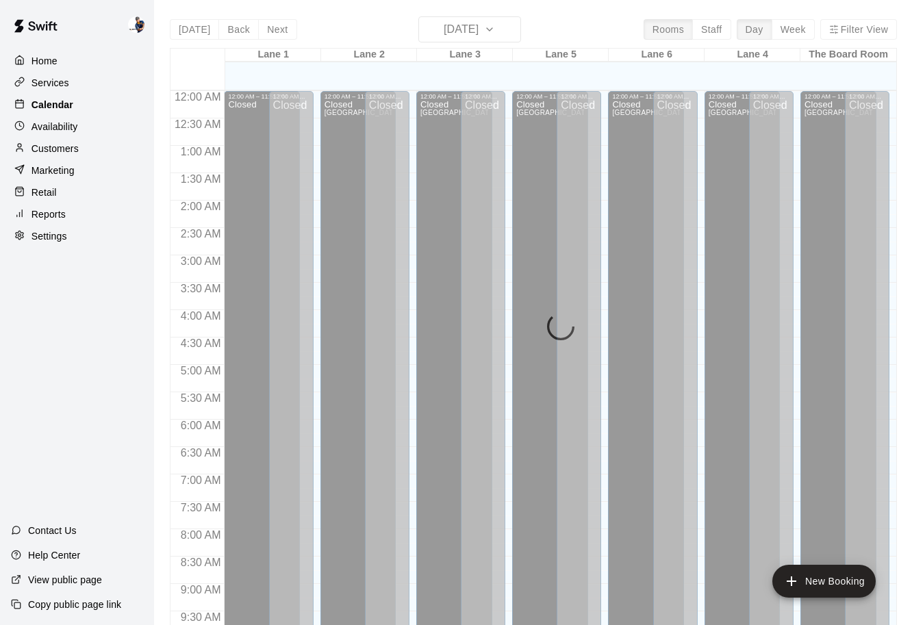
scroll to position [696, 0]
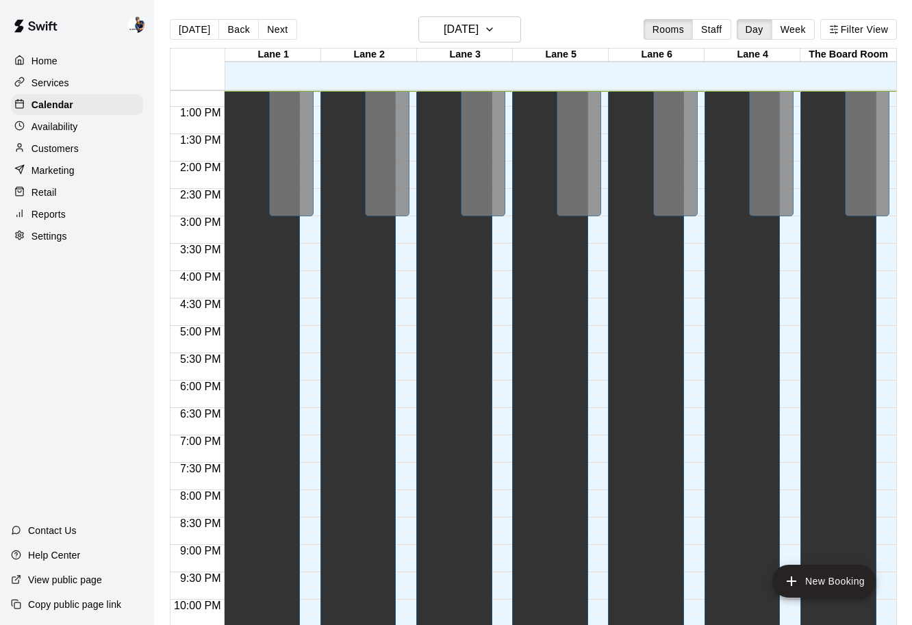
click at [63, 201] on div "Retail" at bounding box center [77, 192] width 132 height 21
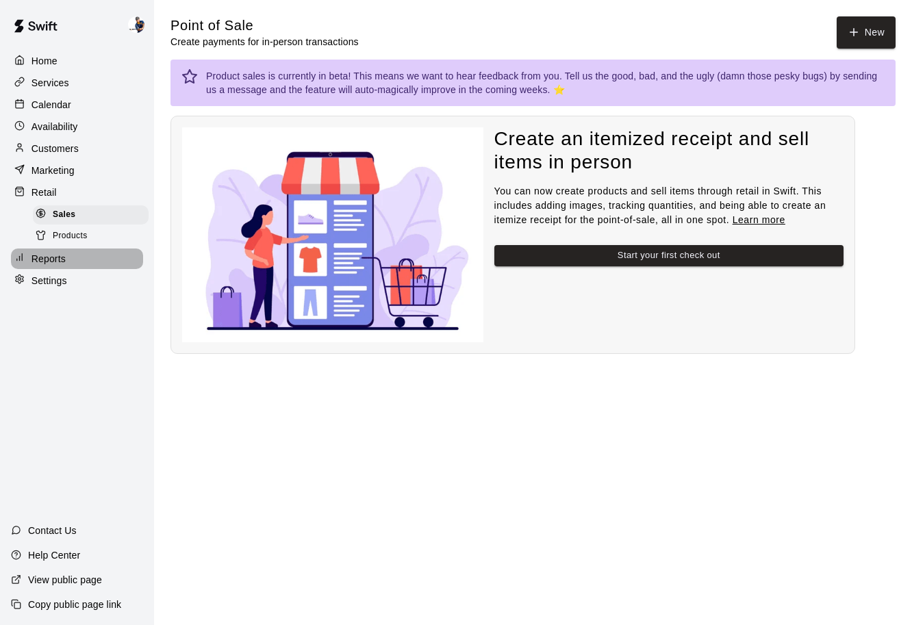
click at [70, 249] on div "Reports" at bounding box center [77, 259] width 132 height 21
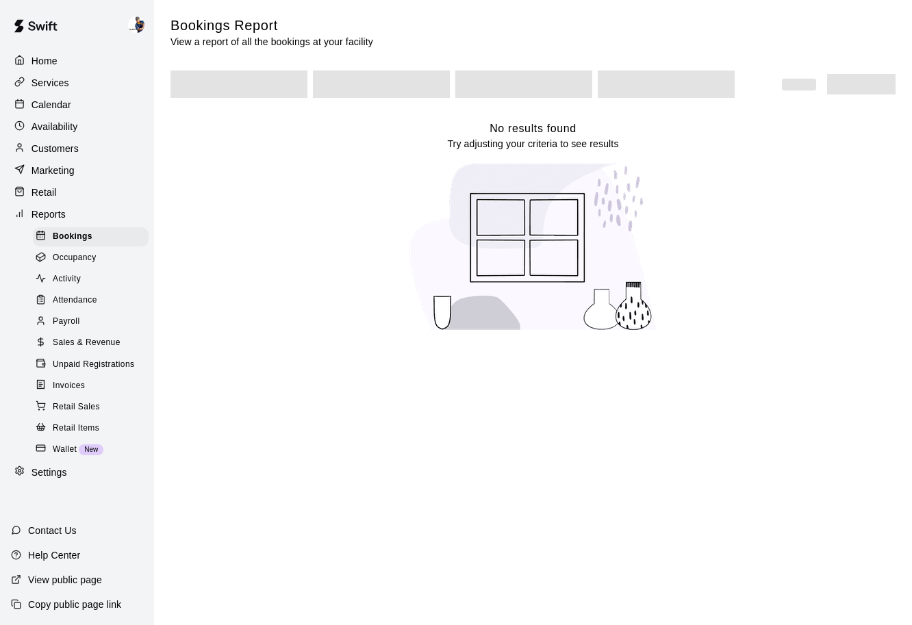
click at [107, 340] on span "Sales & Revenue" at bounding box center [87, 343] width 68 height 14
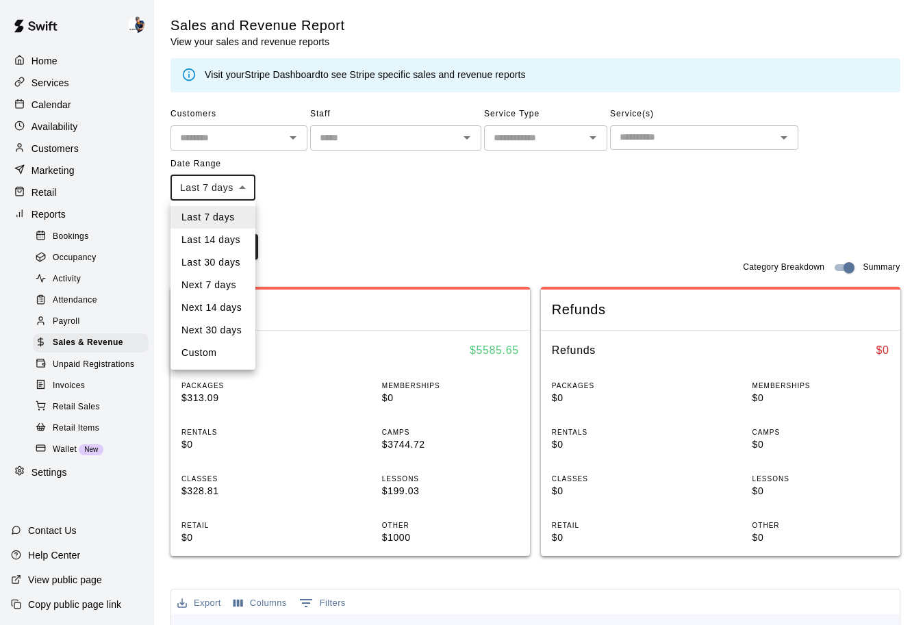
click at [231, 179] on body "Home Services Calendar Availability Customers Marketing Retail Reports Bookings…" at bounding box center [456, 537] width 912 height 1074
click at [214, 348] on li "Custom" at bounding box center [212, 353] width 85 height 23
type input "******"
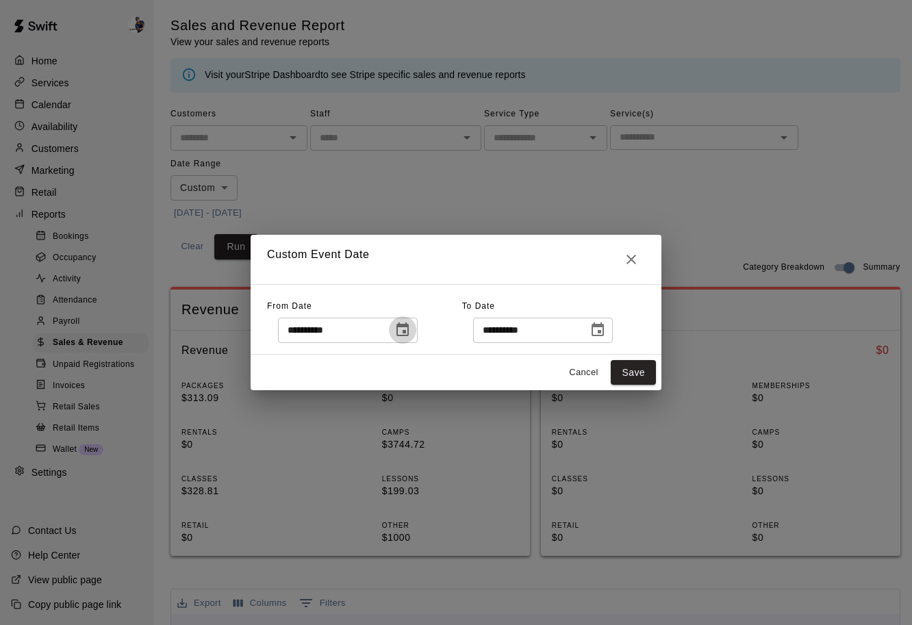
click at [415, 324] on button "Choose date, selected date is Sep 12, 2025" at bounding box center [402, 329] width 27 height 27
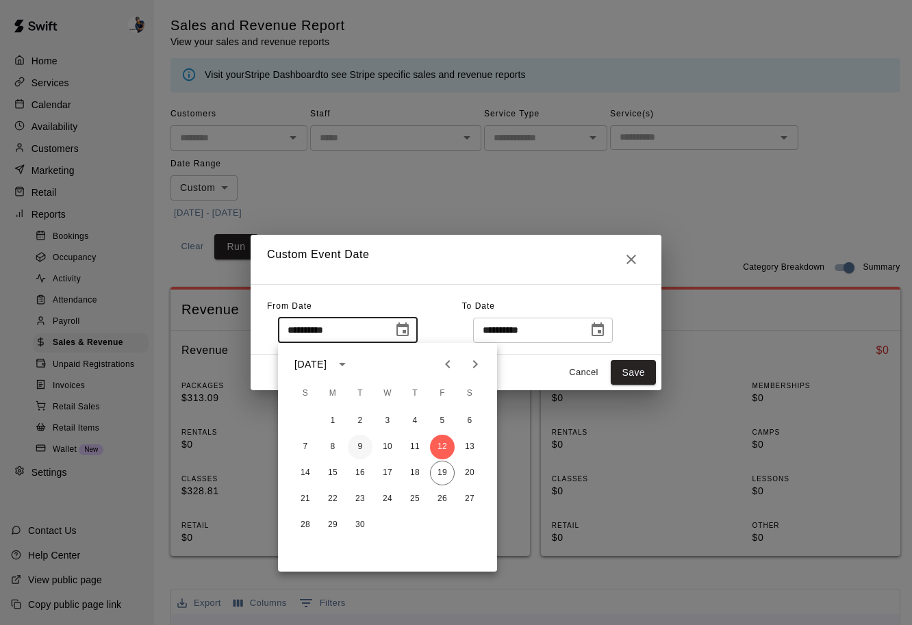
click at [353, 448] on button "9" at bounding box center [360, 447] width 25 height 25
type input "**********"
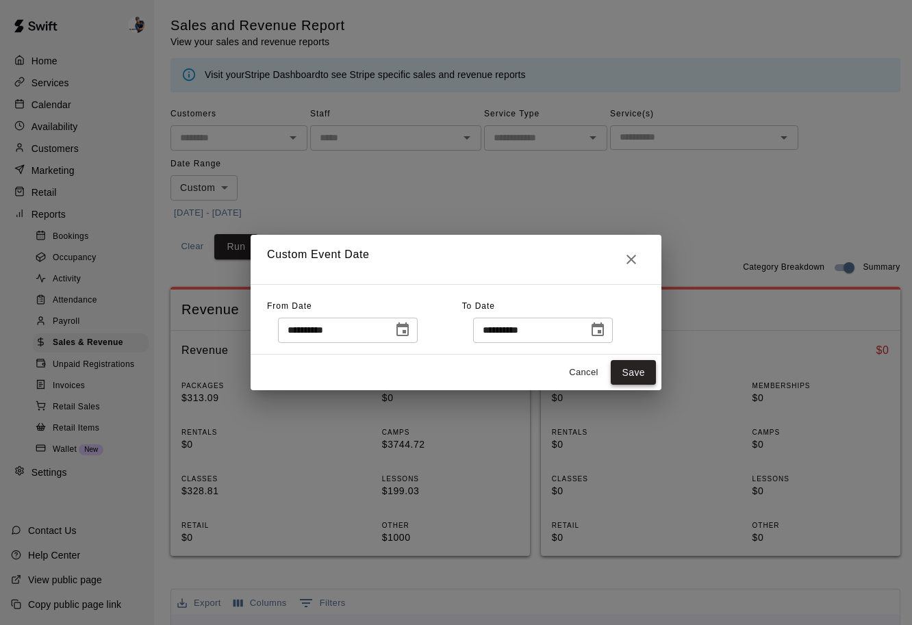
click at [630, 368] on button "Save" at bounding box center [633, 372] width 45 height 25
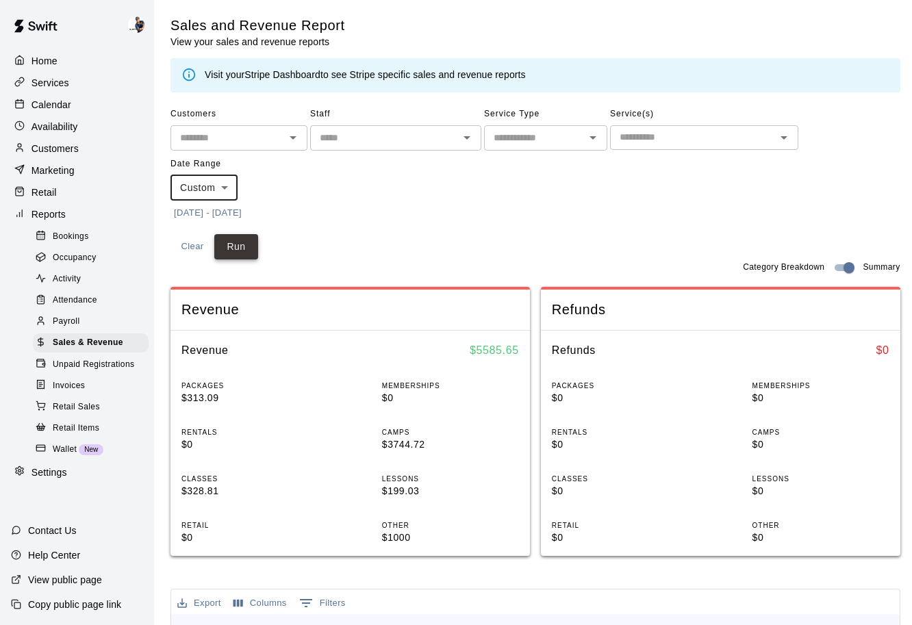
click at [242, 253] on button "Run" at bounding box center [236, 246] width 44 height 25
click at [101, 345] on span "Sales & Revenue" at bounding box center [88, 343] width 71 height 14
click at [53, 66] on p "Home" at bounding box center [44, 61] width 26 height 14
